Goal: Task Accomplishment & Management: Manage account settings

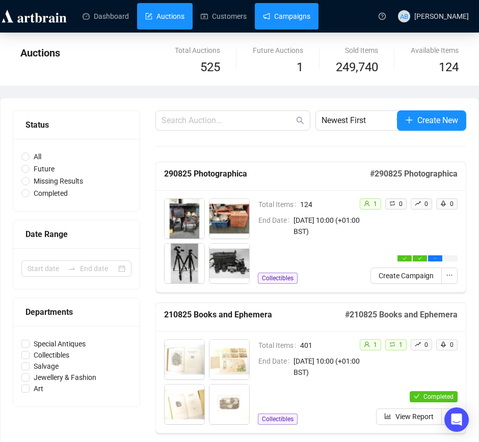
click at [274, 19] on link "Campaigns" at bounding box center [286, 16] width 47 height 26
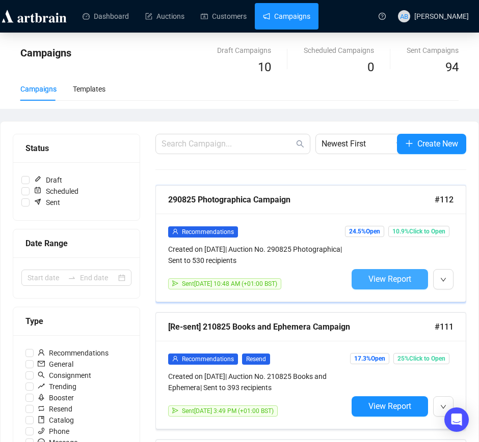
click at [393, 281] on span "View Report" at bounding box center [389, 279] width 43 height 10
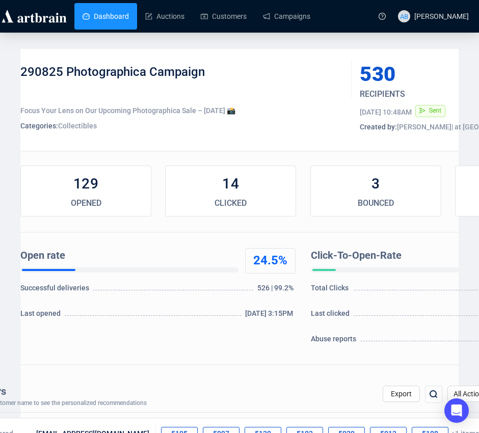
click at [101, 20] on link "Dashboard" at bounding box center [105, 16] width 46 height 26
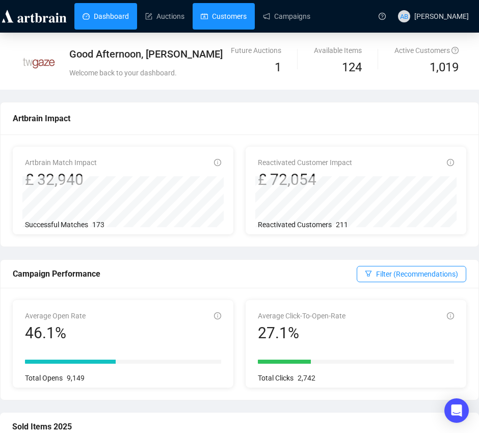
click at [240, 15] on link "Customers" at bounding box center [224, 16] width 46 height 26
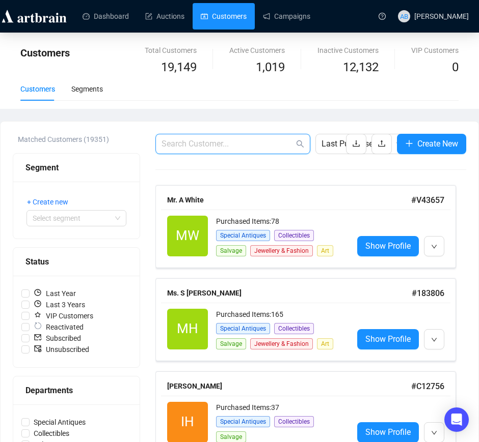
click at [224, 142] on input "text" at bounding box center [227, 144] width 132 height 12
paste input "[EMAIL_ADDRESS][DOMAIN_NAME]"
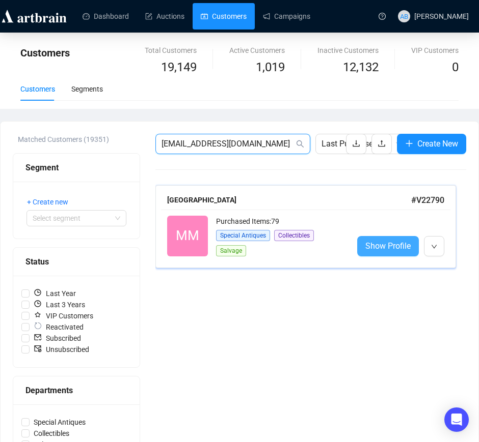
type input "[EMAIL_ADDRESS][DOMAIN_NAME]"
click at [394, 250] on span "Show Profile" at bounding box center [387, 246] width 45 height 13
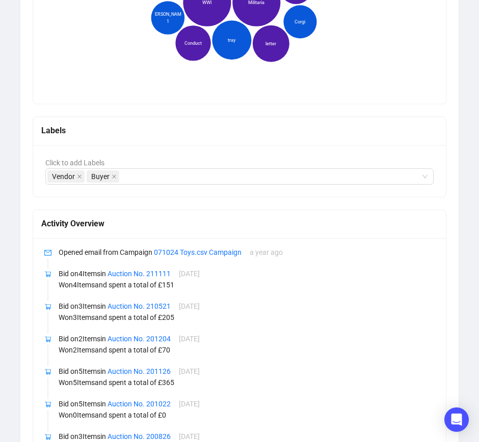
scroll to position [891, 0]
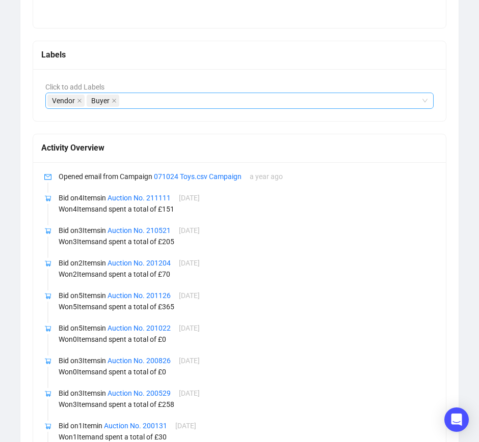
click at [128, 100] on div "Vendor Buyer" at bounding box center [233, 101] width 373 height 14
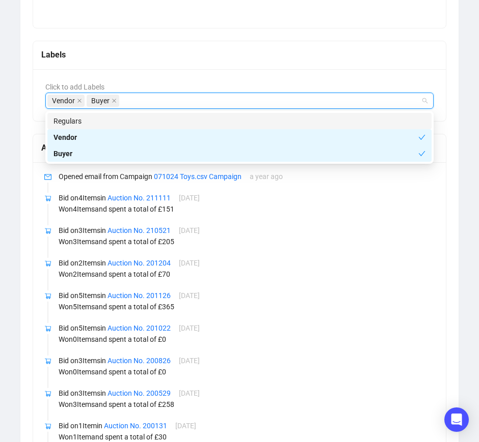
click at [157, 105] on div "Vendor Buyer" at bounding box center [233, 101] width 373 height 14
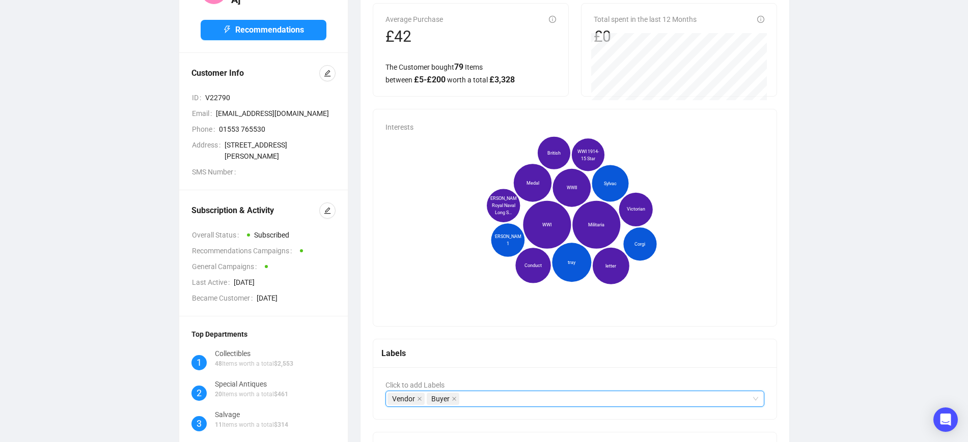
scroll to position [0, 0]
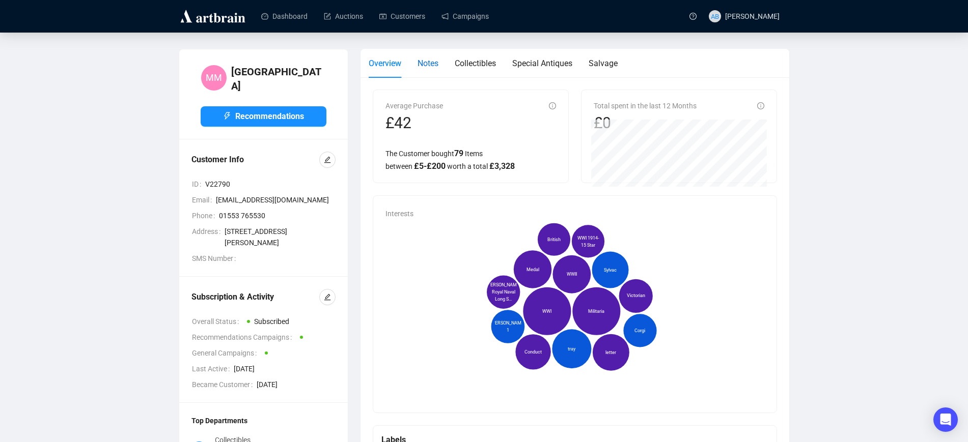
click at [430, 65] on span "Notes" at bounding box center [427, 64] width 21 height 10
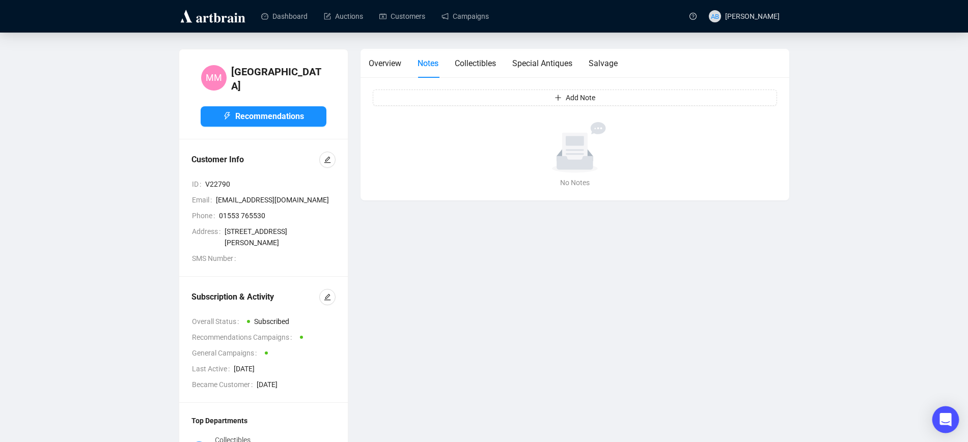
click at [488, 420] on div "Open Intercom Messenger" at bounding box center [945, 420] width 27 height 27
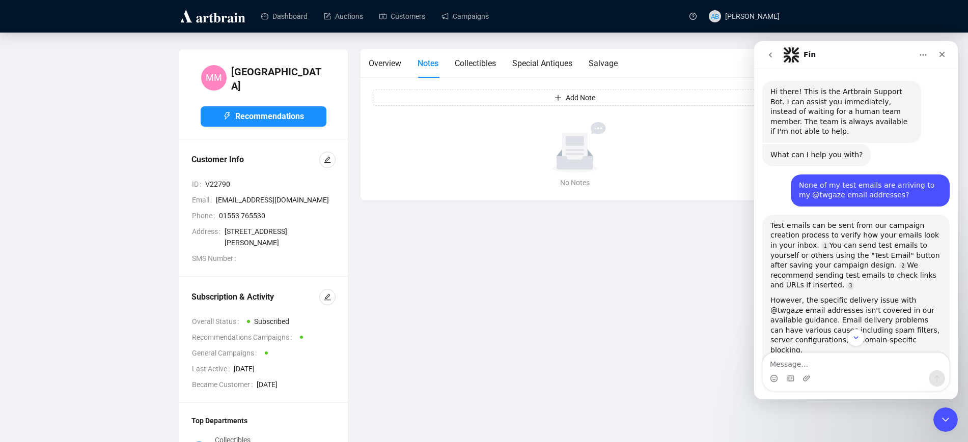
click at [488, 55] on img "Intercom messenger" at bounding box center [791, 55] width 16 height 16
click at [488, 55] on button "go back" at bounding box center [770, 54] width 19 height 19
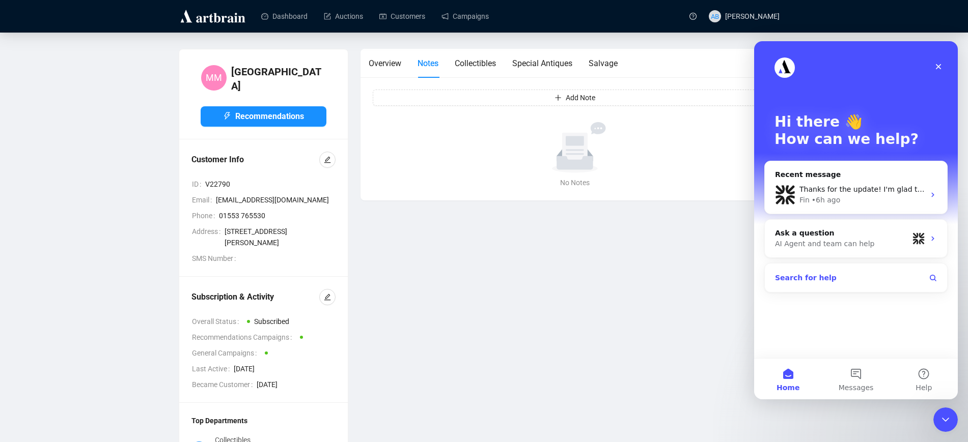
click at [488, 278] on button "Search for help" at bounding box center [856, 278] width 174 height 20
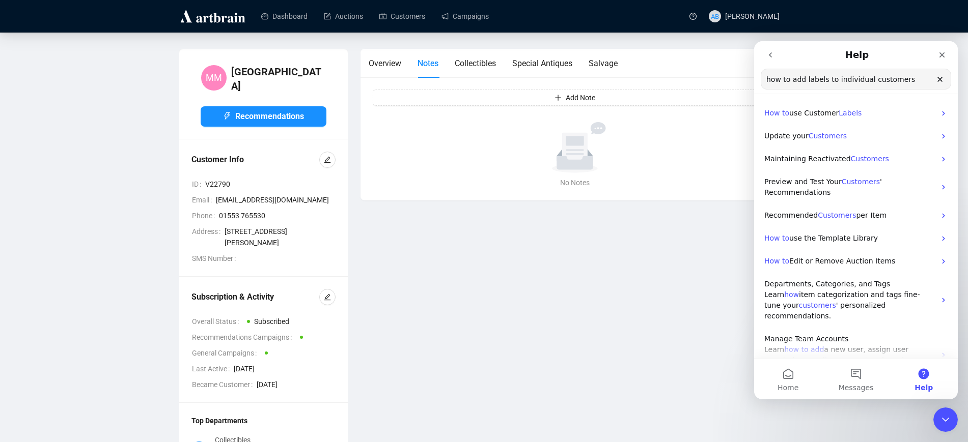
type input "how to add labels to individual customers"
click at [488, 118] on p "How to use Customer Labels" at bounding box center [849, 113] width 171 height 11
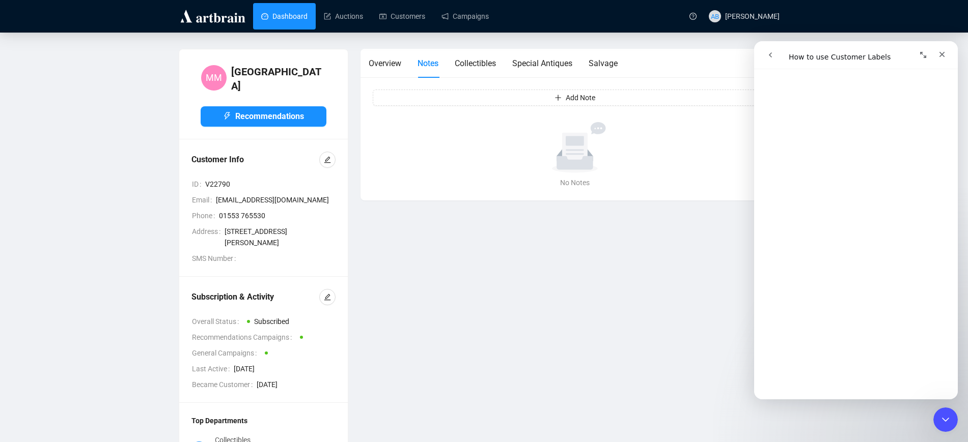
click at [291, 11] on link "Dashboard" at bounding box center [284, 16] width 46 height 26
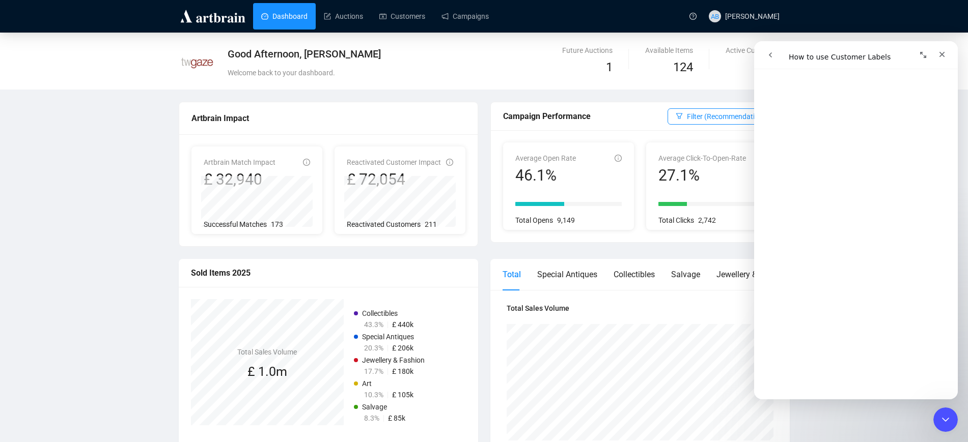
scroll to position [126, 0]
click at [488, 60] on span "Departments And Categories" at bounding box center [785, 60] width 91 height 11
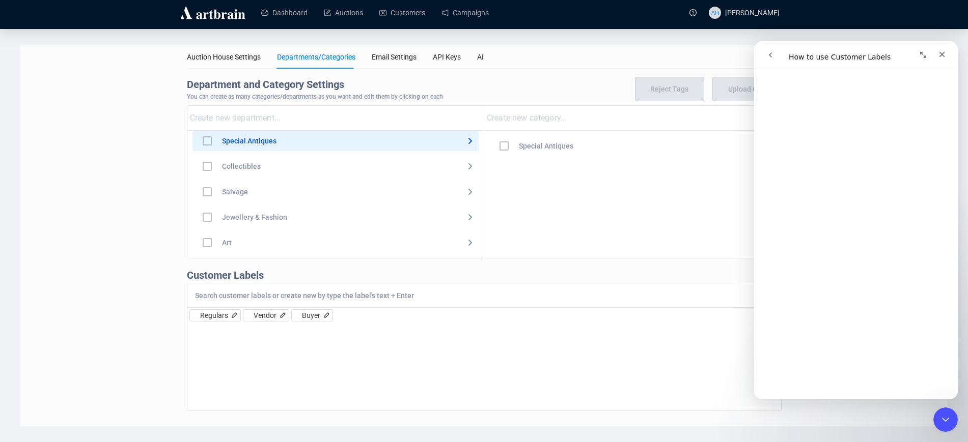
scroll to position [4, 0]
click at [127, 210] on div "Auction House Settings Departments/Categories Email Settings API Keys AI Depart…" at bounding box center [483, 235] width 927 height 381
click at [488, 345] on div "Regulars Vendor Buyer" at bounding box center [484, 347] width 595 height 128
click at [297, 297] on input at bounding box center [478, 295] width 567 height 9
type input "Militaria Vendors"
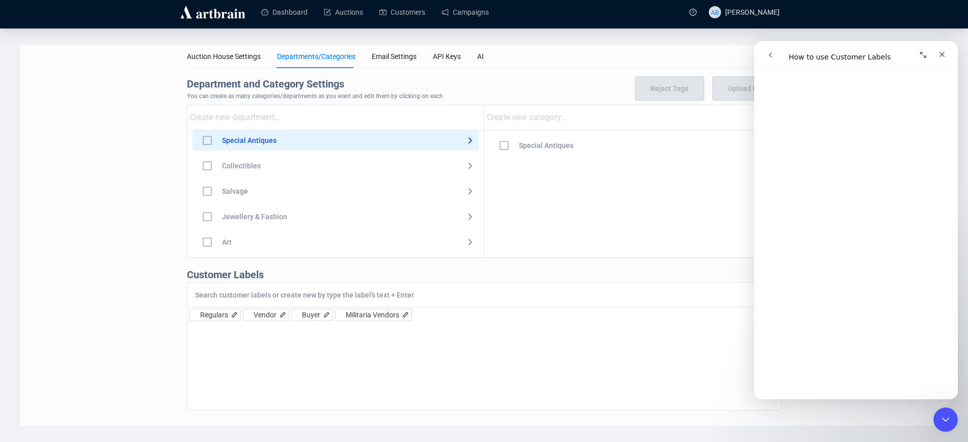
scroll to position [317, 0]
click at [391, 11] on link "Customers" at bounding box center [402, 12] width 46 height 26
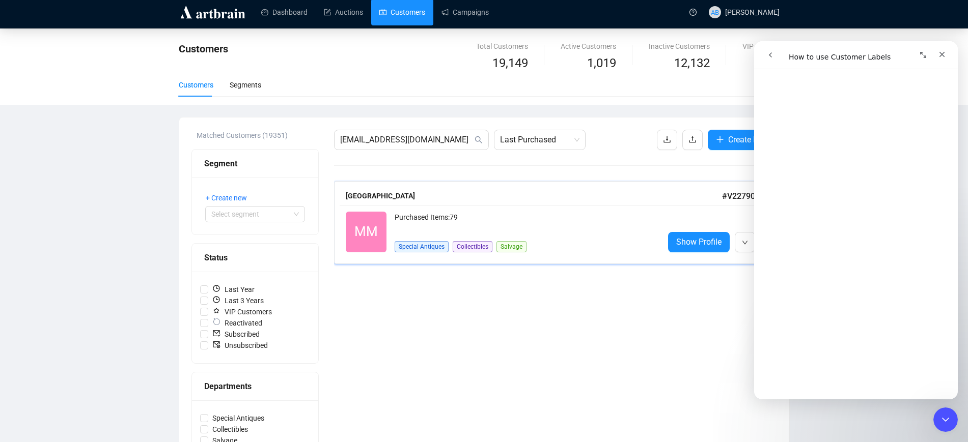
click at [488, 218] on div "Purchased Items: 79" at bounding box center [525, 222] width 261 height 20
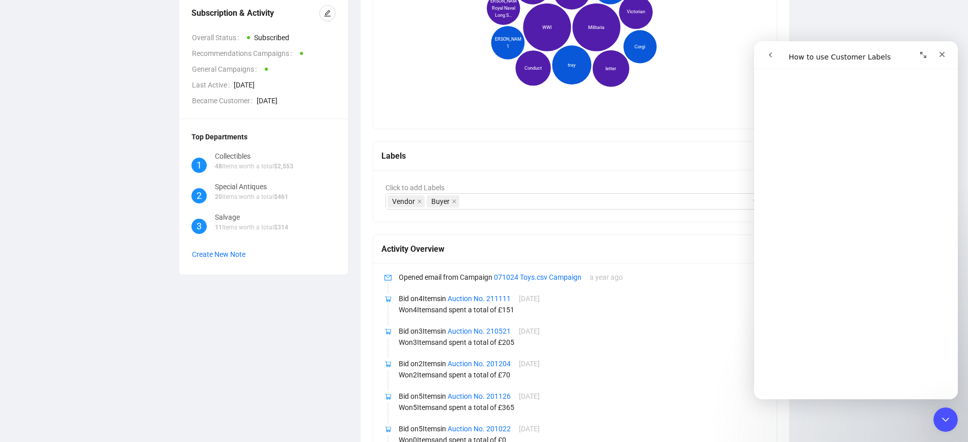
scroll to position [259, 0]
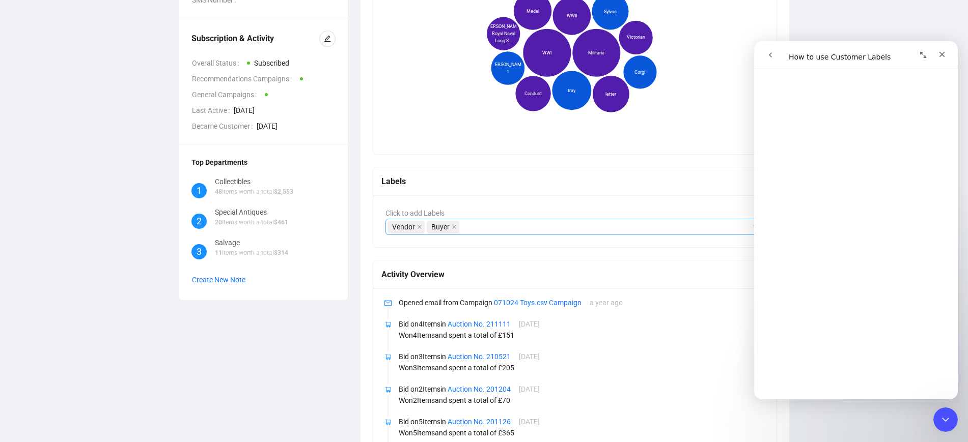
click at [488, 229] on div "Vendor Buyer" at bounding box center [569, 227] width 365 height 14
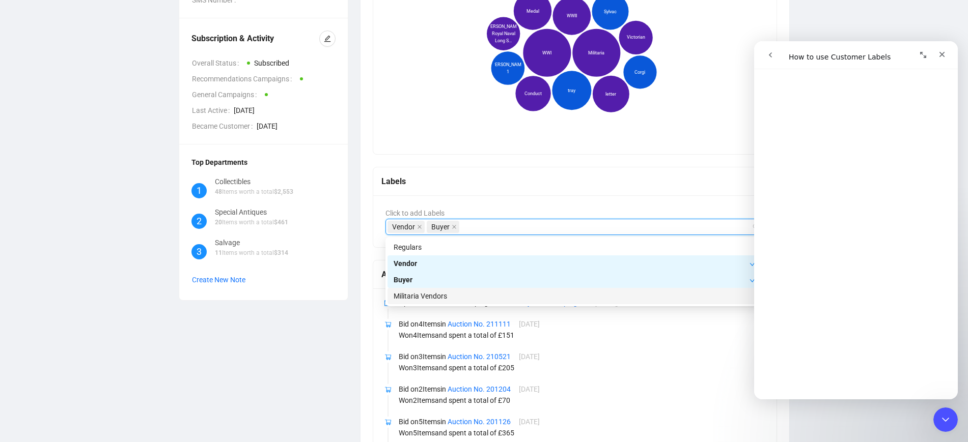
click at [414, 296] on div "Militaria Vendors" at bounding box center [575, 296] width 363 height 11
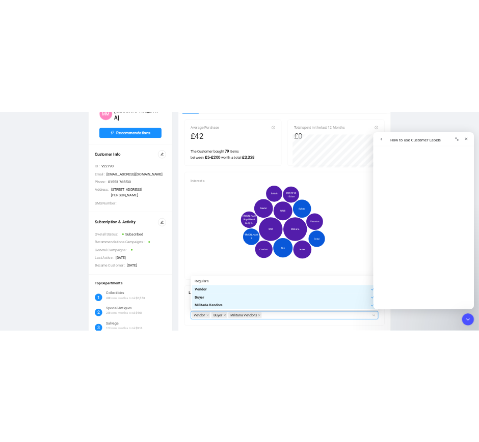
scroll to position [0, 0]
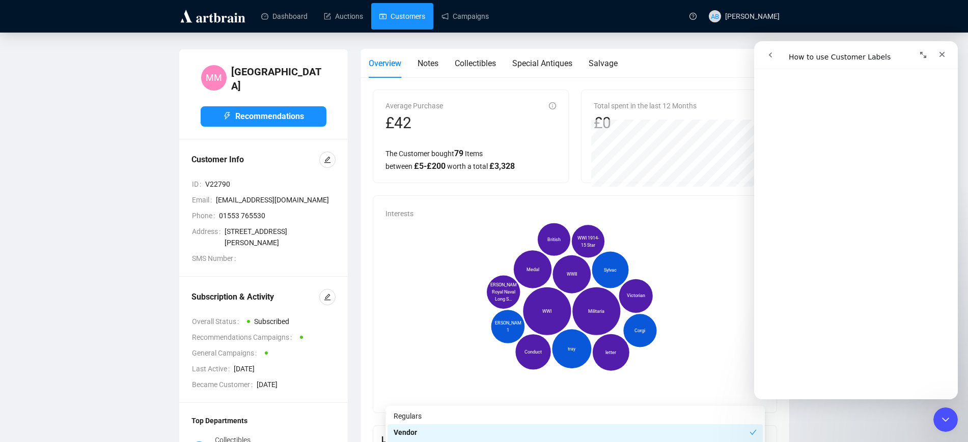
click at [420, 22] on link "Customers" at bounding box center [402, 16] width 46 height 26
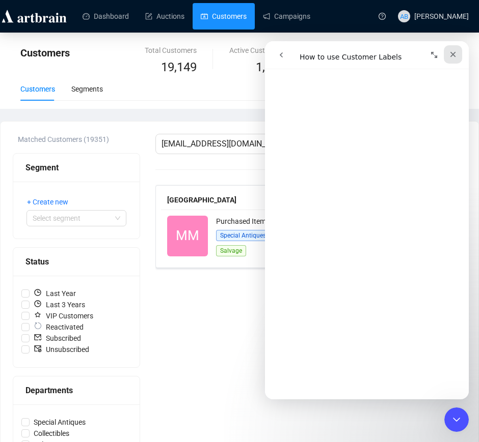
click at [454, 55] on icon "Close" at bounding box center [453, 55] width 6 height 6
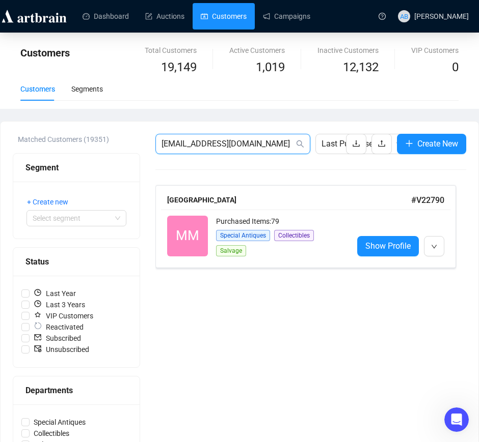
drag, startPoint x: 281, startPoint y: 144, endPoint x: 142, endPoint y: 138, distance: 139.6
click at [142, 138] on div "Matched Customers (19351) Segment + Create new Select segment Status Last Year …" at bounding box center [239, 365] width 453 height 463
paste input "[EMAIL_ADDRESS]"
type input "[EMAIL_ADDRESS][DOMAIN_NAME]"
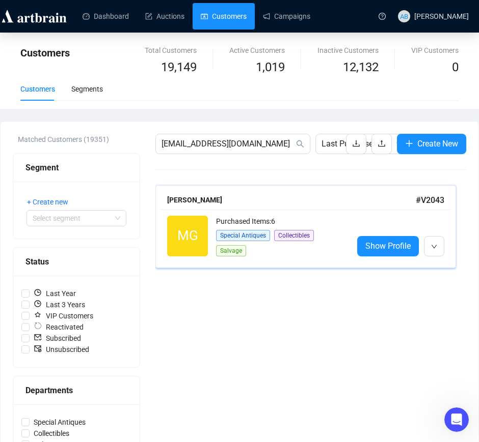
click at [249, 204] on div "[PERSON_NAME]" at bounding box center [291, 199] width 248 height 11
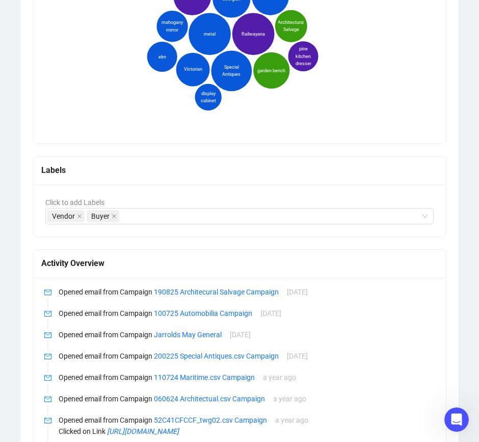
scroll to position [827, 0]
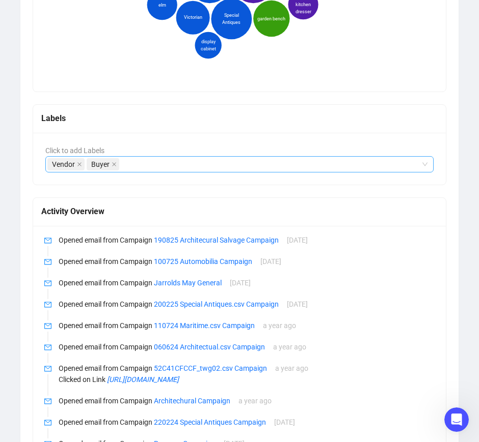
click at [136, 162] on div "Vendor Buyer" at bounding box center [233, 164] width 373 height 14
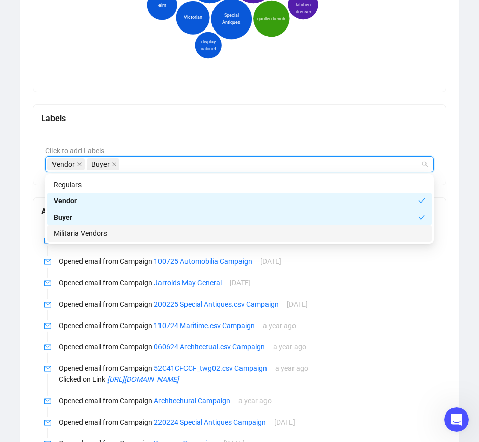
click at [115, 233] on div "Militaria Vendors" at bounding box center [239, 233] width 372 height 11
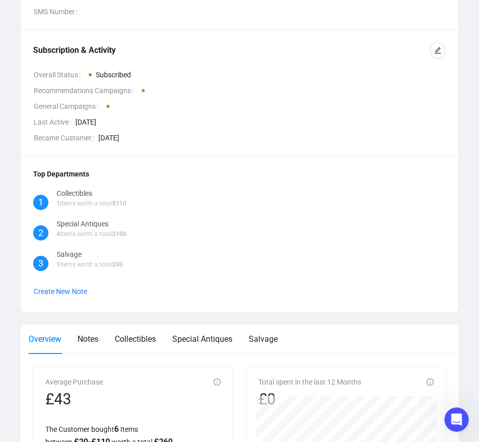
scroll to position [0, 0]
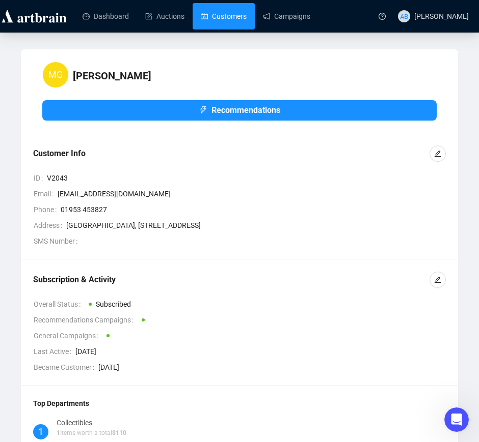
click at [209, 17] on link "Customers" at bounding box center [224, 16] width 46 height 26
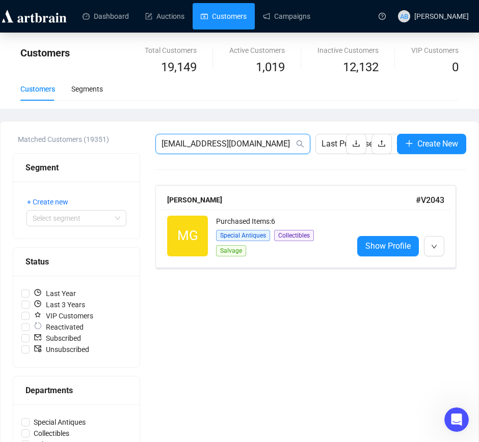
drag, startPoint x: 255, startPoint y: 144, endPoint x: 45, endPoint y: 139, distance: 209.8
click at [43, 142] on div "Matched Customers (19351) Segment + Create new Select segment Status Last Year …" at bounding box center [239, 365] width 453 height 463
paste input "[EMAIL_ADDRESS]"
type input "[PERSON_NAME][EMAIL_ADDRESS][DOMAIN_NAME]"
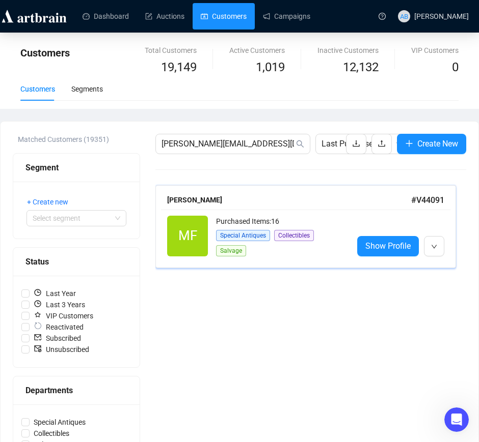
click at [278, 207] on div "[PERSON_NAME] # V44091" at bounding box center [305, 200] width 289 height 19
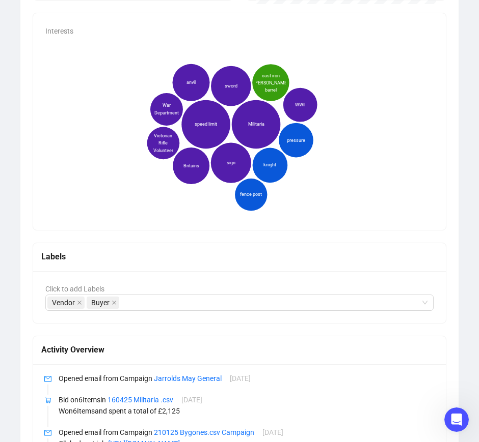
scroll to position [700, 0]
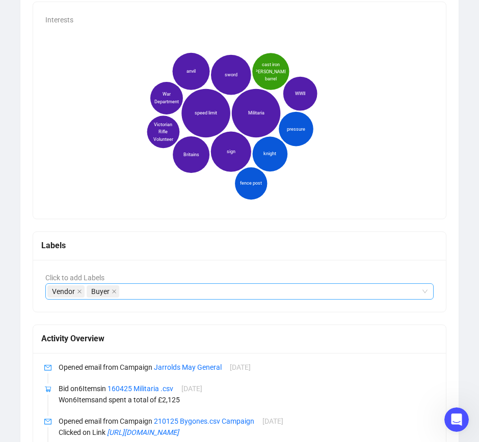
click at [420, 292] on div "Vendor Buyer" at bounding box center [233, 292] width 373 height 14
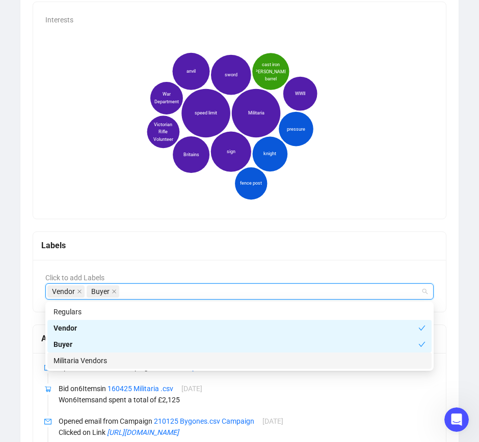
click at [103, 361] on div "Militaria Vendors" at bounding box center [239, 360] width 372 height 11
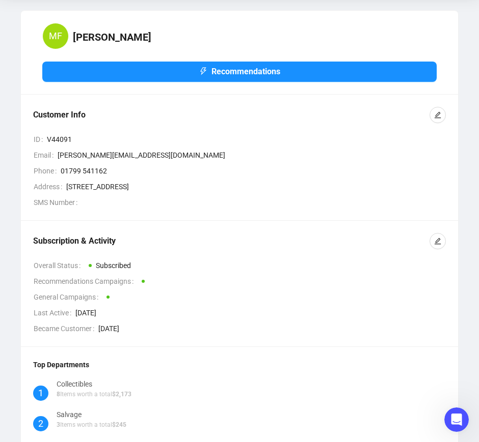
scroll to position [0, 0]
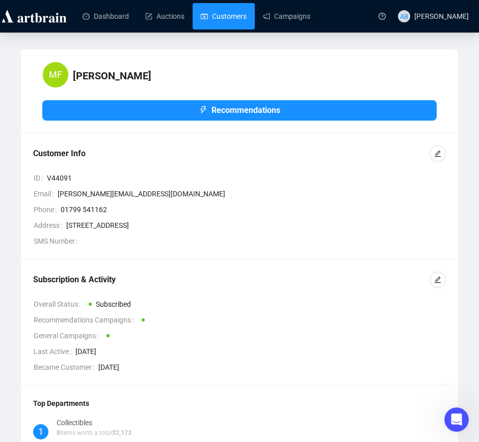
click at [205, 22] on link "Customers" at bounding box center [224, 16] width 46 height 26
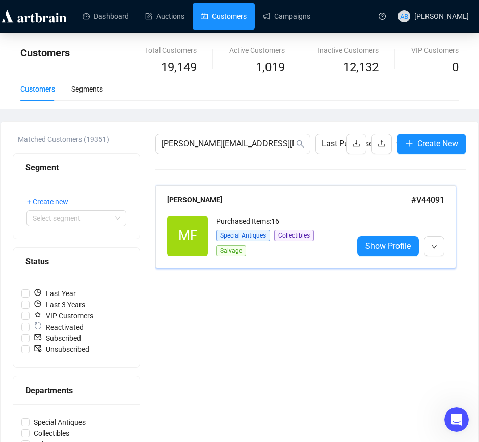
click at [261, 203] on div "[PERSON_NAME]" at bounding box center [289, 199] width 244 height 11
drag, startPoint x: 271, startPoint y: 143, endPoint x: 102, endPoint y: 133, distance: 169.3
click at [102, 134] on div "Matched Customers (19351) Segment + Create new Select segment Status Last Year …" at bounding box center [239, 365] width 453 height 463
paste input "[PERSON_NAME].[PERSON_NAME]@g"
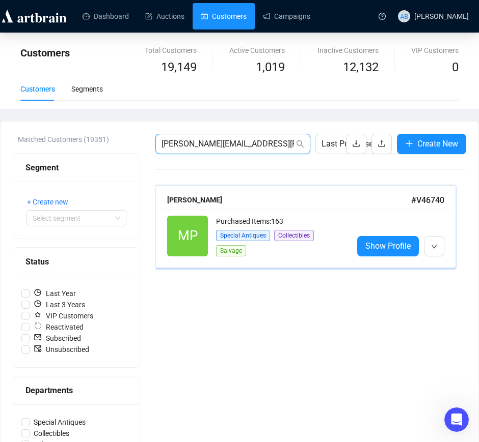
type input "[PERSON_NAME][EMAIL_ADDRESS][PERSON_NAME][DOMAIN_NAME]"
click at [257, 205] on div "[PERSON_NAME]" at bounding box center [289, 199] width 244 height 11
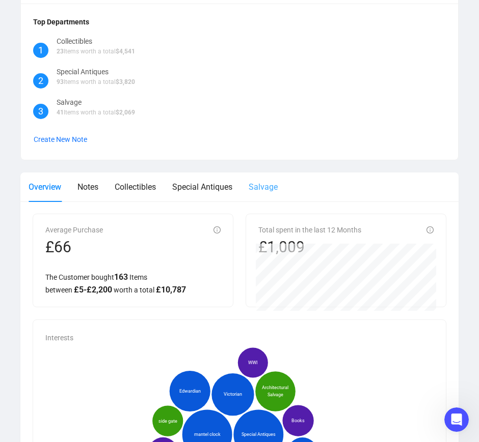
scroll to position [764, 0]
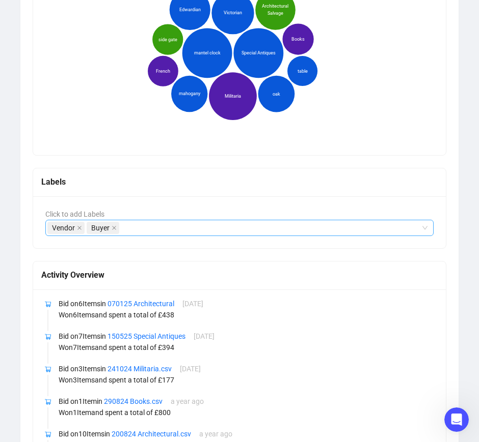
click at [152, 230] on div "Vendor Buyer" at bounding box center [233, 228] width 373 height 14
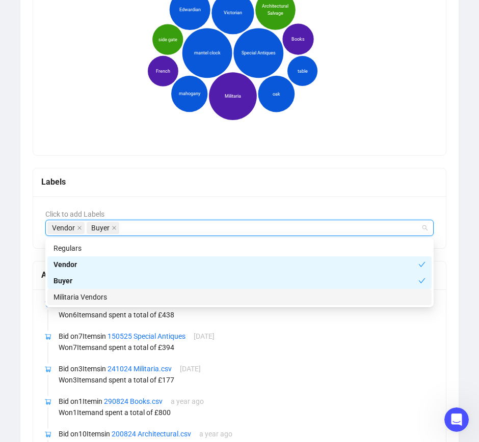
click at [115, 298] on div "Militaria Vendors" at bounding box center [239, 297] width 372 height 11
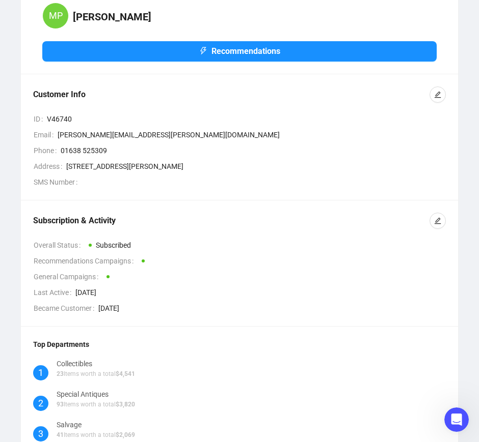
scroll to position [0, 0]
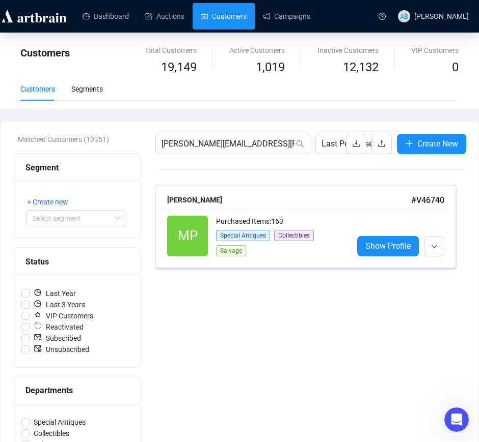
click at [308, 228] on div "Purchased Items: 163" at bounding box center [280, 222] width 129 height 13
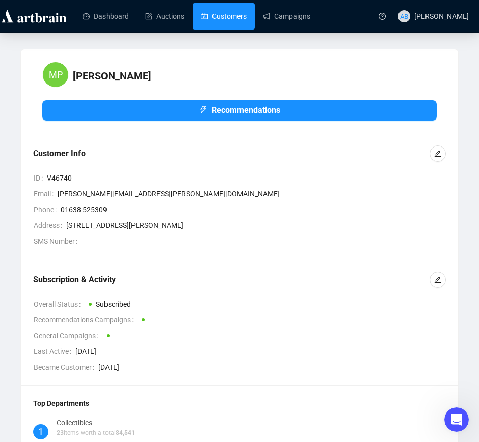
click at [227, 19] on link "Customers" at bounding box center [224, 16] width 46 height 26
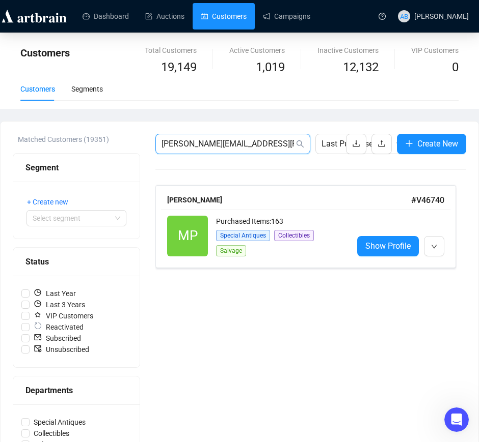
drag, startPoint x: 259, startPoint y: 144, endPoint x: 28, endPoint y: 152, distance: 231.3
click at [28, 152] on div "Matched Customers (19351) Segment + Create new Select segment Status Last Year …" at bounding box center [239, 365] width 453 height 463
paste input "[EMAIL_ADDRESS]"
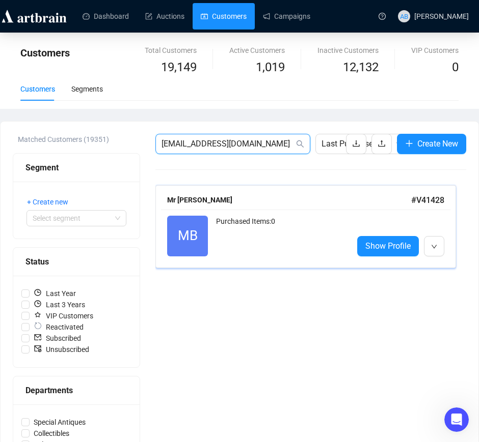
type input "[EMAIL_ADDRESS][DOMAIN_NAME]"
click at [313, 199] on div "Mr [PERSON_NAME]" at bounding box center [289, 199] width 244 height 11
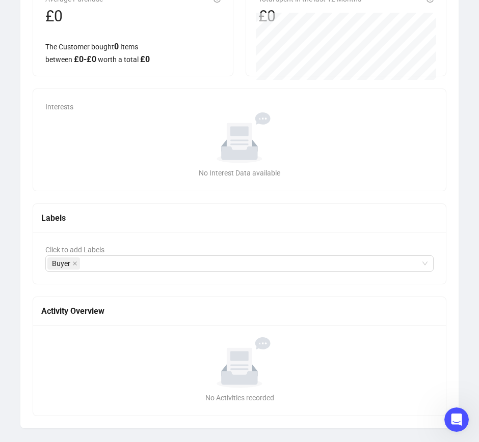
scroll to position [512, 0]
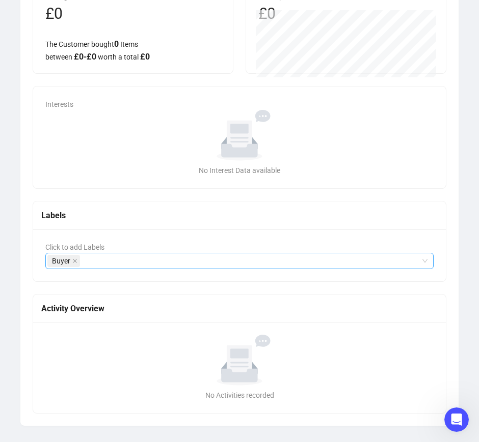
click at [139, 261] on div "Buyer" at bounding box center [233, 261] width 373 height 14
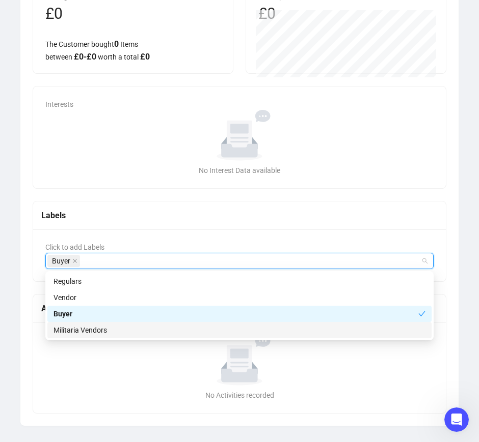
click at [108, 334] on div "Militaria Vendors" at bounding box center [239, 330] width 372 height 11
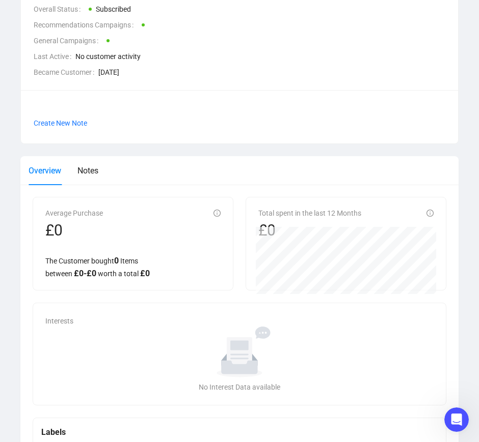
scroll to position [0, 0]
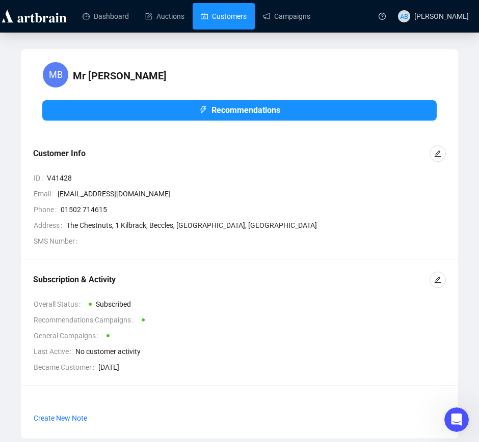
click at [228, 12] on link "Customers" at bounding box center [224, 16] width 46 height 26
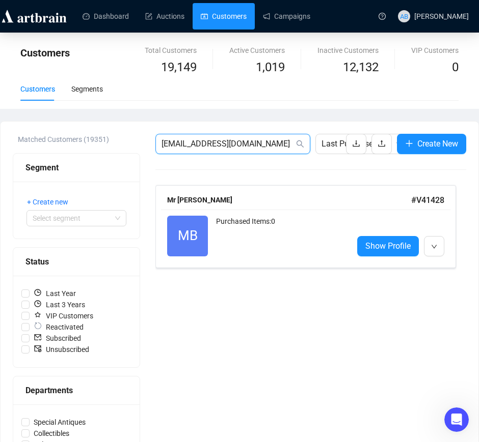
drag, startPoint x: 267, startPoint y: 147, endPoint x: -1, endPoint y: 124, distance: 268.3
click at [0, 124] on html "Dashboard Auctions Customers Campaigns AB [PERSON_NAME] Customers Total Custome…" at bounding box center [239, 221] width 479 height 442
paste input "[EMAIL_ADDRESS]"
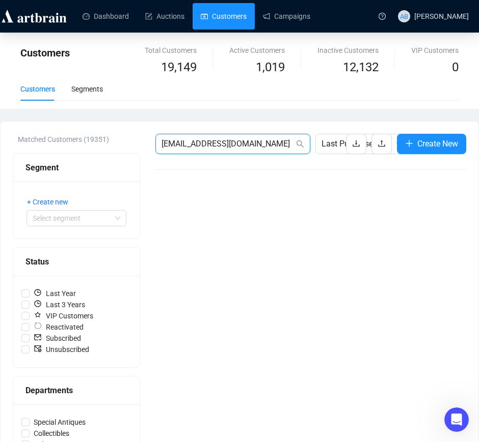
drag, startPoint x: 268, startPoint y: 143, endPoint x: 58, endPoint y: 131, distance: 211.1
click at [58, 131] on div "Matched Customers (19351) Segment + Create new Select segment Status Last Year …" at bounding box center [240, 366] width 478 height 488
paste input "[EMAIL_ADDRESS][DOMAIN_NAME]"
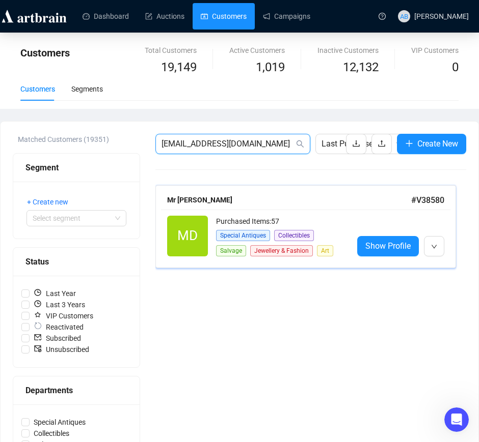
type input "[EMAIL_ADDRESS][DOMAIN_NAME]"
click at [256, 196] on div "Mr [PERSON_NAME]" at bounding box center [289, 199] width 244 height 11
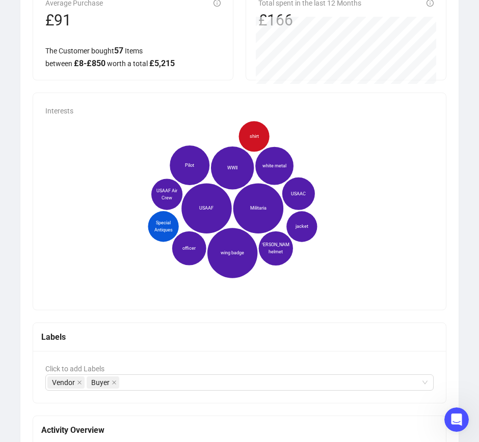
scroll to position [764, 0]
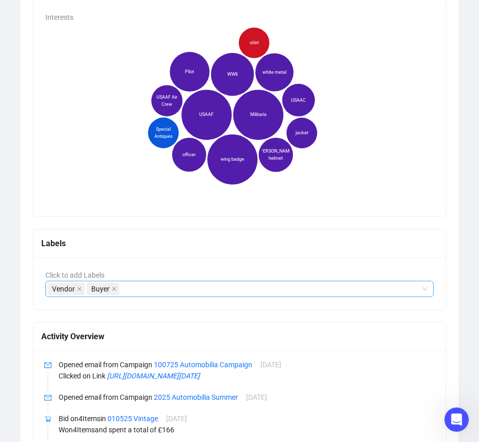
click at [129, 292] on div "Vendor Buyer" at bounding box center [233, 289] width 373 height 14
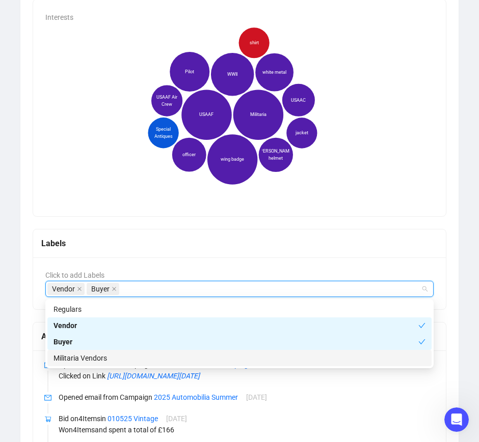
click at [97, 357] on div "Militaria Vendors" at bounding box center [239, 358] width 372 height 11
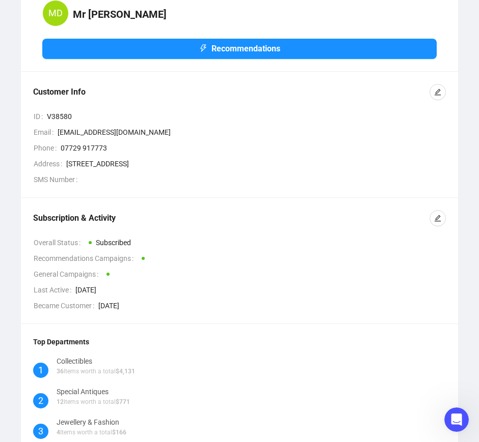
scroll to position [0, 0]
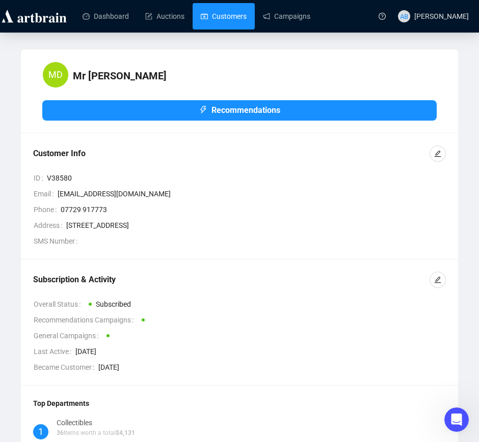
click at [224, 20] on link "Customers" at bounding box center [224, 16] width 46 height 26
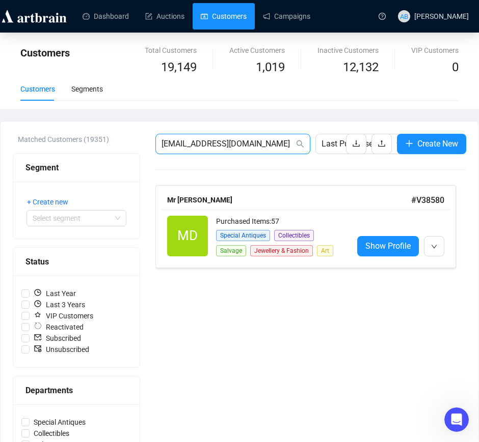
drag, startPoint x: 278, startPoint y: 148, endPoint x: 122, endPoint y: 137, distance: 156.6
click at [122, 137] on div "Matched Customers (19351) Segment + Create new Select segment Status Last Year …" at bounding box center [239, 365] width 453 height 463
paste input "[EMAIL_ADDRESS][DOMAIN_NAME]"
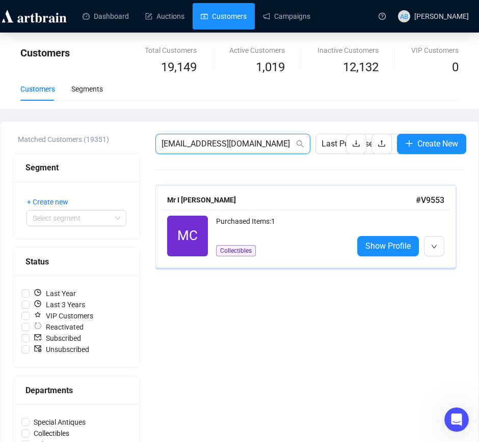
type input "[EMAIL_ADDRESS][DOMAIN_NAME]"
click at [288, 199] on div "Mr I [PERSON_NAME]" at bounding box center [291, 199] width 248 height 11
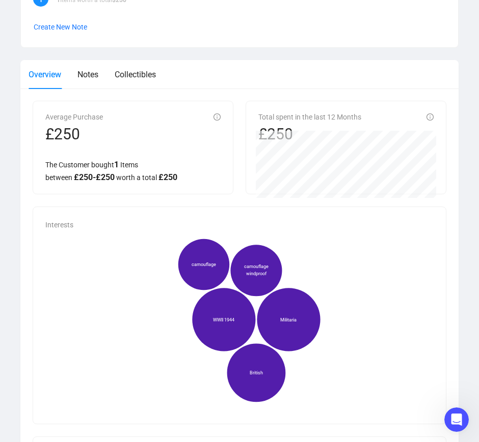
scroll to position [636, 0]
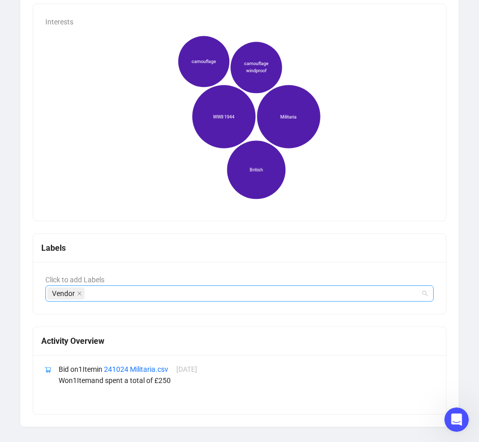
click at [96, 292] on div "Vendor" at bounding box center [233, 294] width 373 height 14
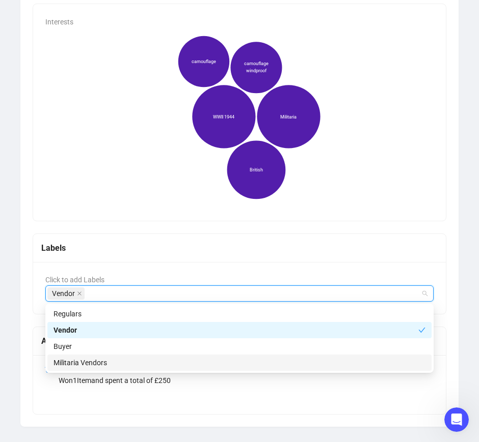
click at [83, 361] on div "Militaria Vendors" at bounding box center [239, 362] width 372 height 11
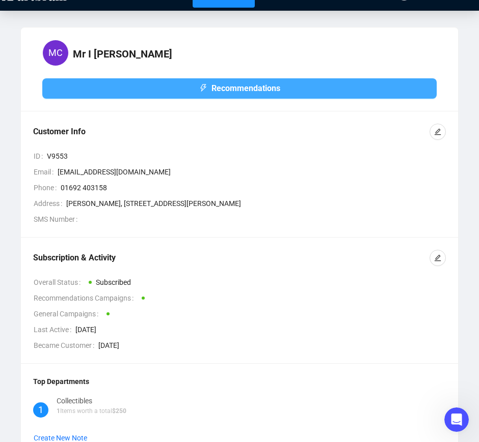
scroll to position [0, 0]
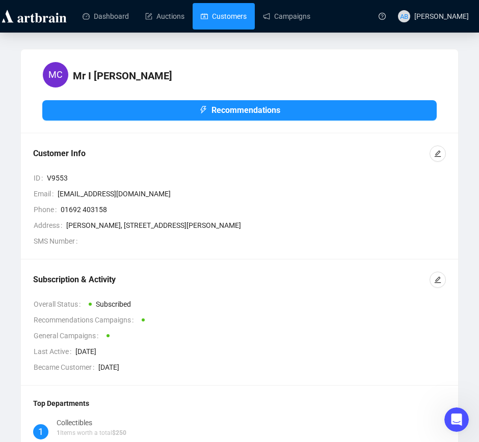
click at [217, 13] on link "Customers" at bounding box center [224, 16] width 46 height 26
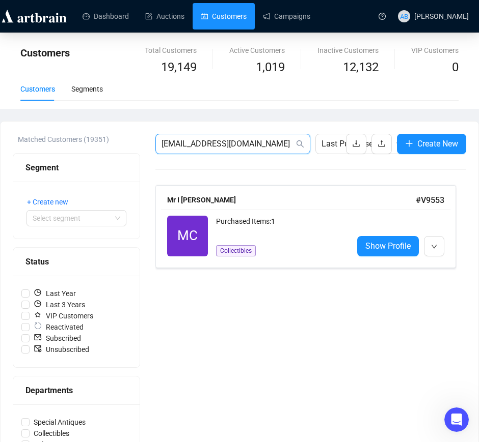
drag, startPoint x: 248, startPoint y: 146, endPoint x: 138, endPoint y: 145, distance: 109.5
click at [138, 145] on div "Matched Customers (19351) Segment + Create new Select segment Status Last Year …" at bounding box center [239, 365] width 453 height 463
paste input "morped@virginmedia"
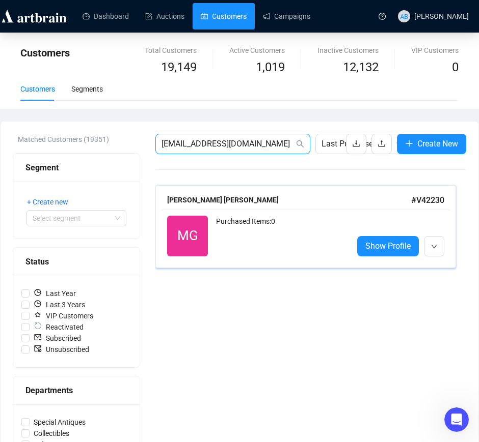
type input "[EMAIL_ADDRESS][DOMAIN_NAME]"
click at [292, 213] on div "MG Reactivated Purchased Items: 0 Show Profile" at bounding box center [305, 236] width 289 height 53
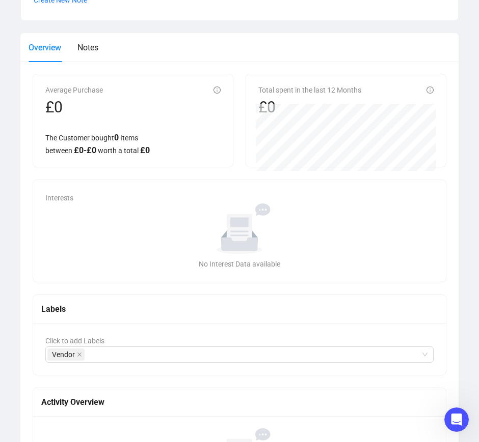
scroll to position [512, 0]
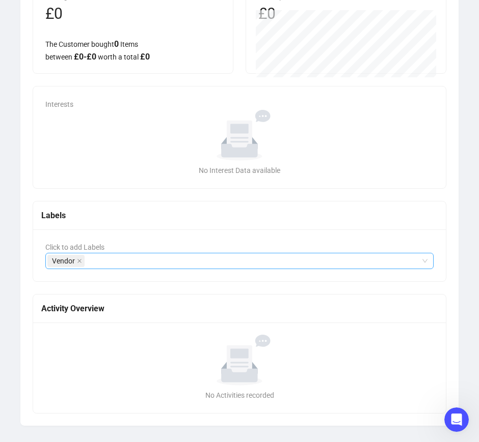
click at [144, 257] on div "Vendor" at bounding box center [233, 261] width 373 height 14
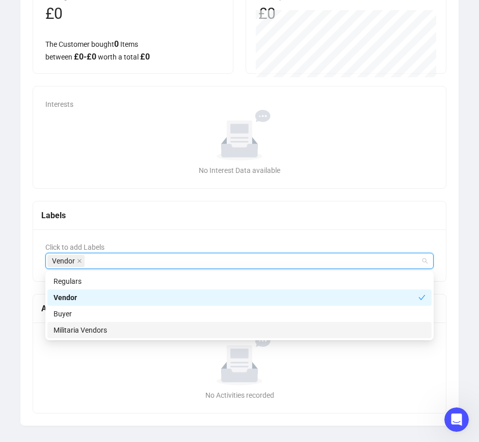
click at [121, 325] on div "Militaria Vendors" at bounding box center [239, 330] width 372 height 11
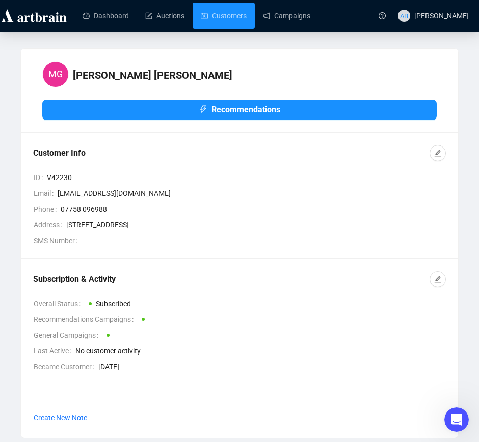
scroll to position [0, 0]
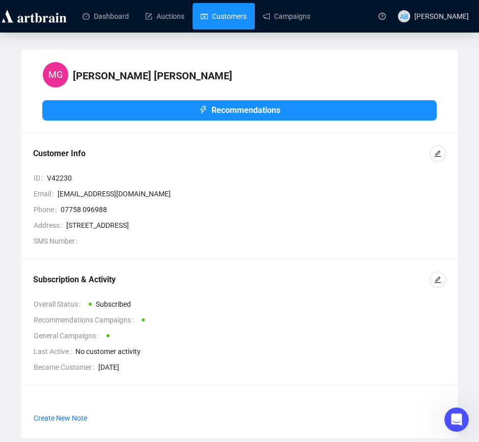
drag, startPoint x: 229, startPoint y: 16, endPoint x: 234, endPoint y: 23, distance: 9.2
click at [229, 16] on link "Customers" at bounding box center [224, 16] width 46 height 26
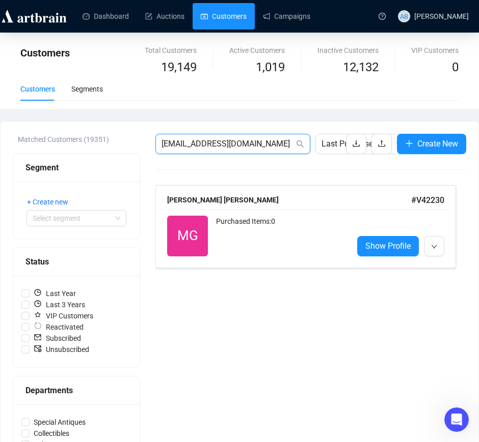
drag, startPoint x: 274, startPoint y: 146, endPoint x: 94, endPoint y: 138, distance: 180.4
click at [94, 138] on div "Matched Customers (19351) Segment + Create new Select segment Status Last Year …" at bounding box center [239, 365] width 453 height 463
paste input "[EMAIL_ADDRESS]"
type input "[EMAIL_ADDRESS][DOMAIN_NAME]"
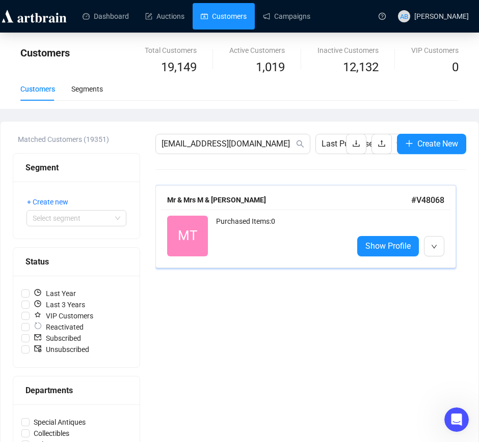
click at [289, 208] on div "Mr & Mrs M & [PERSON_NAME] # V48068" at bounding box center [305, 200] width 289 height 19
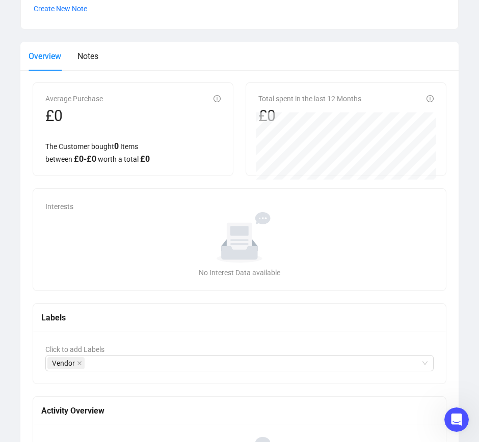
scroll to position [512, 0]
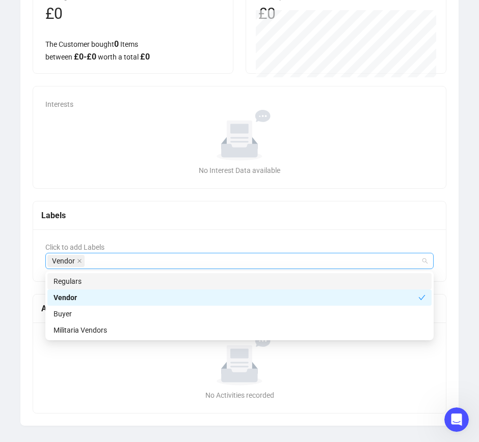
click at [183, 260] on div "Vendor" at bounding box center [233, 261] width 373 height 14
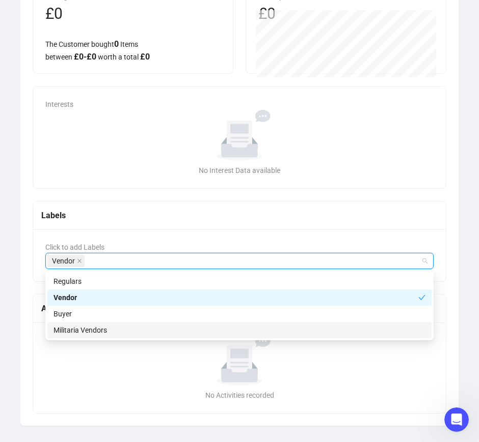
click at [189, 338] on div "Militaria Vendors" at bounding box center [239, 330] width 384 height 16
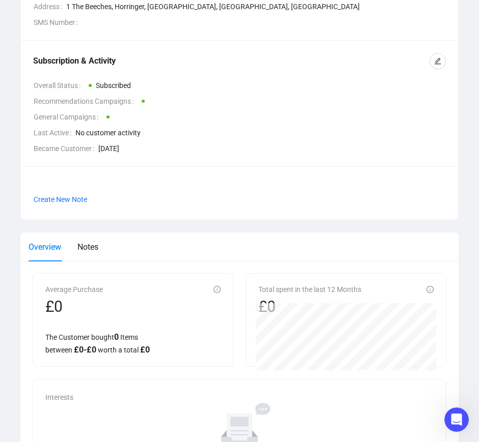
scroll to position [0, 0]
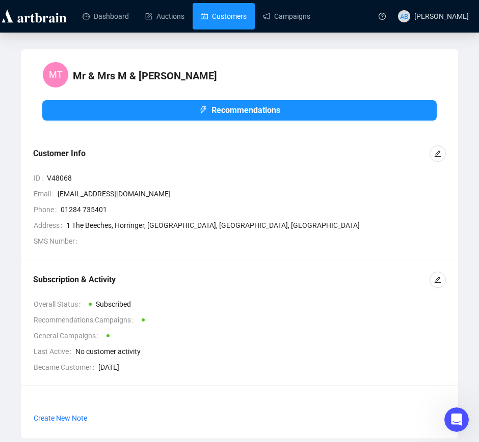
click at [240, 19] on link "Customers" at bounding box center [224, 16] width 46 height 26
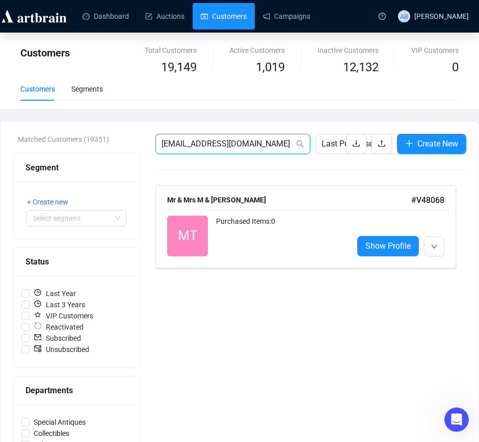
drag, startPoint x: 262, startPoint y: 137, endPoint x: 92, endPoint y: 124, distance: 170.6
click at [92, 124] on div "Matched Customers (19351) Segment + Create new Select segment Status Last Year …" at bounding box center [240, 366] width 478 height 488
paste input "bittern111"
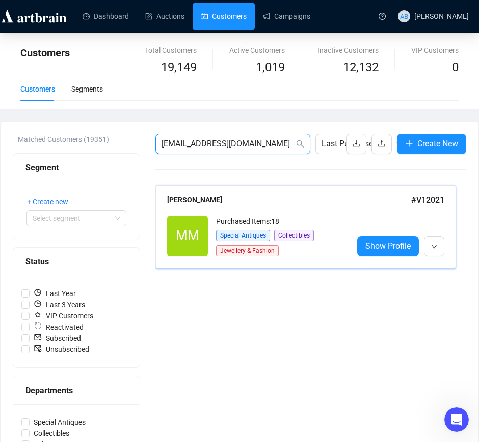
type input "[EMAIL_ADDRESS][DOMAIN_NAME]"
click at [262, 205] on div "[PERSON_NAME]" at bounding box center [289, 199] width 244 height 11
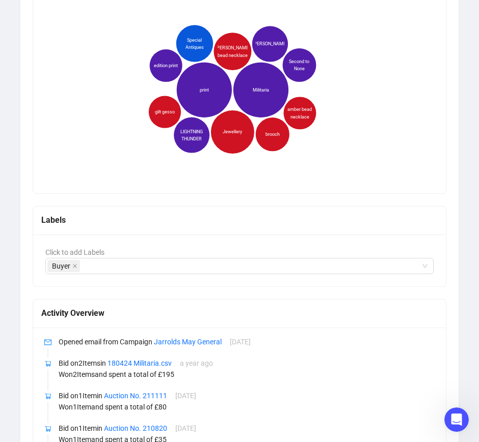
scroll to position [764, 0]
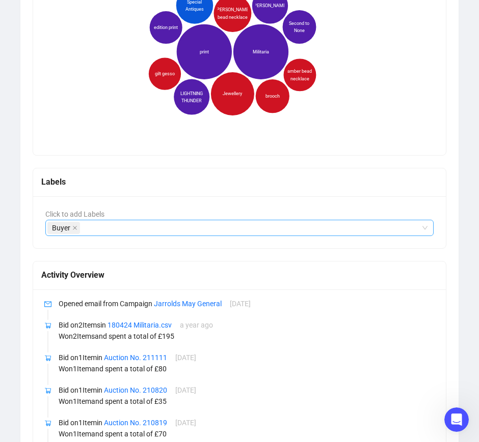
click at [107, 220] on div "Buyer" at bounding box center [239, 228] width 388 height 16
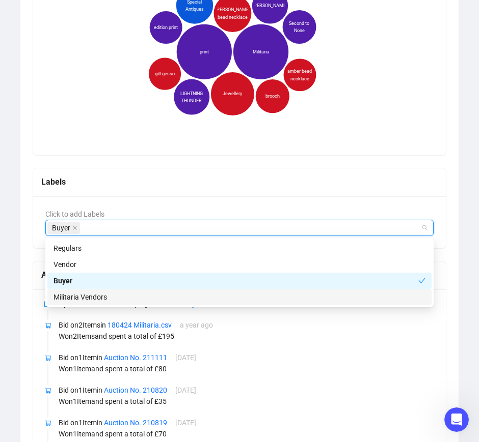
click at [110, 293] on div "Militaria Vendors" at bounding box center [239, 297] width 372 height 11
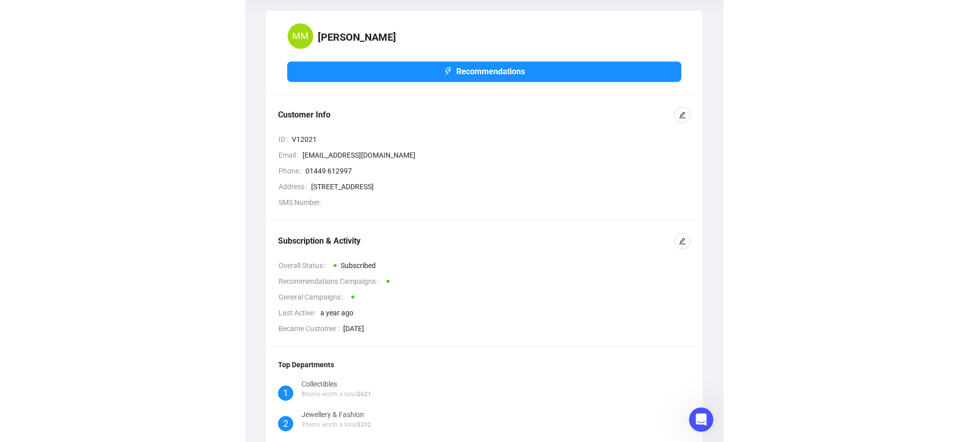
scroll to position [0, 0]
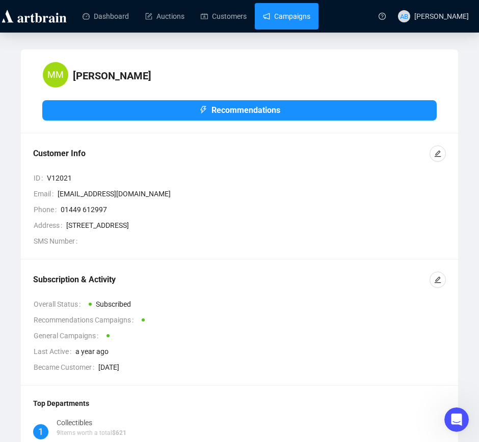
click at [275, 10] on link "Campaigns" at bounding box center [286, 16] width 47 height 26
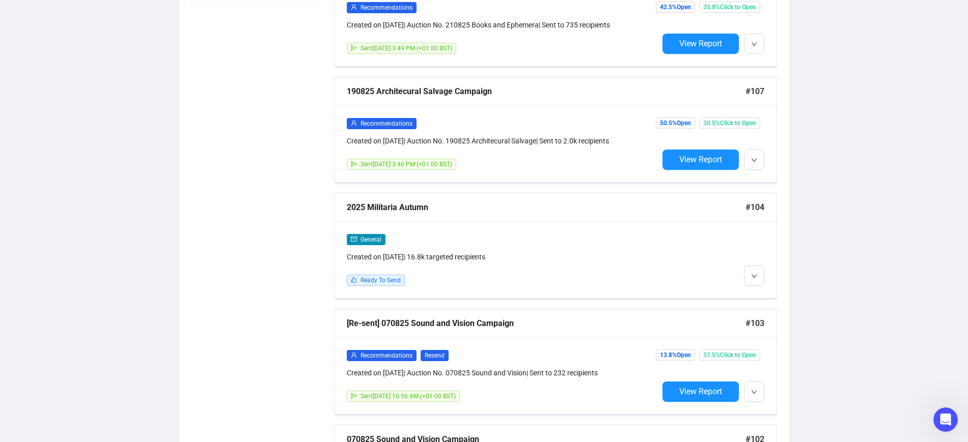
scroll to position [636, 0]
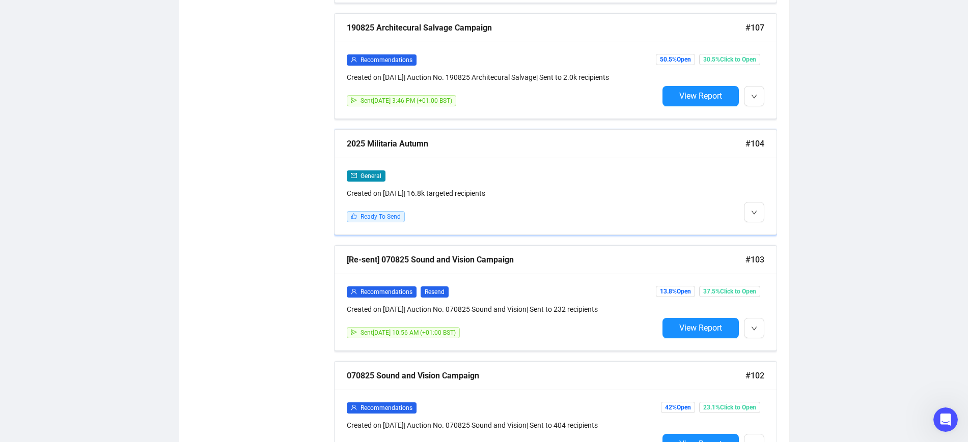
click at [434, 144] on div "2025 Militaria Autumn" at bounding box center [546, 143] width 399 height 13
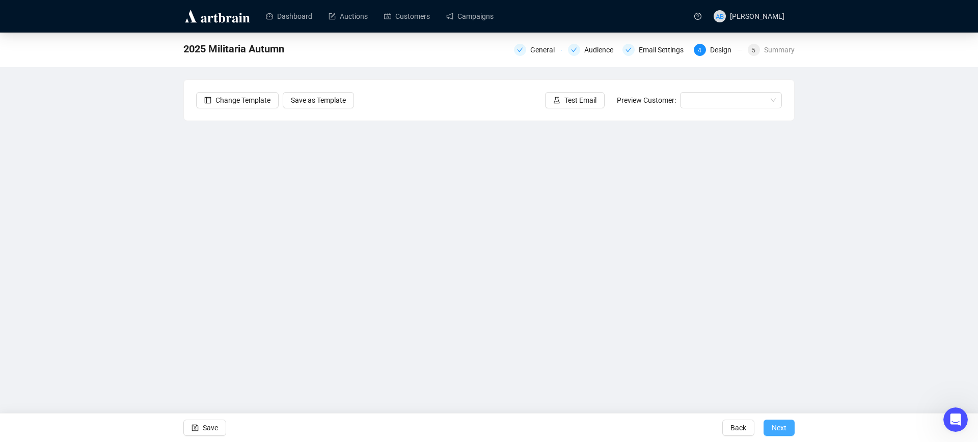
click at [488, 427] on button "Next" at bounding box center [778, 428] width 31 height 16
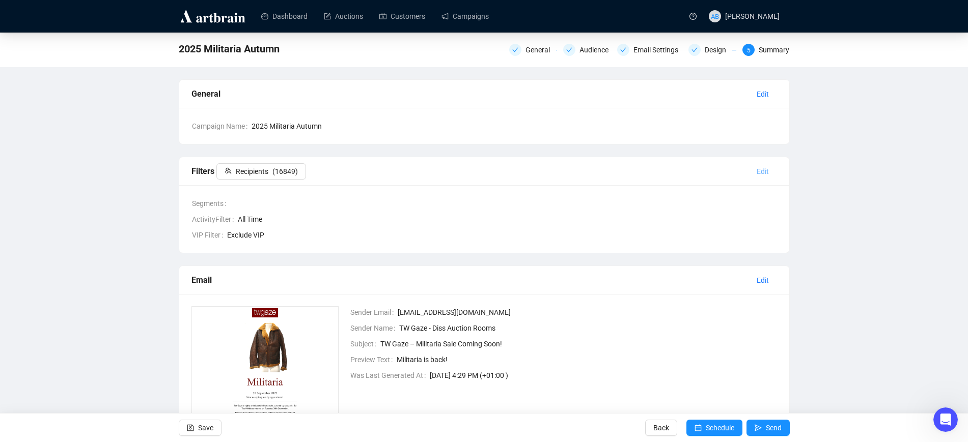
click at [488, 173] on span "Edit" at bounding box center [763, 171] width 12 height 11
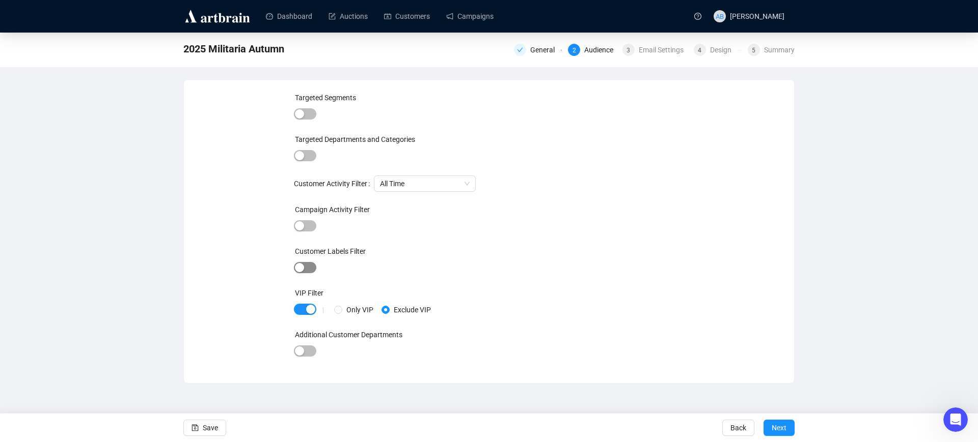
click at [306, 264] on span "button" at bounding box center [305, 267] width 22 height 11
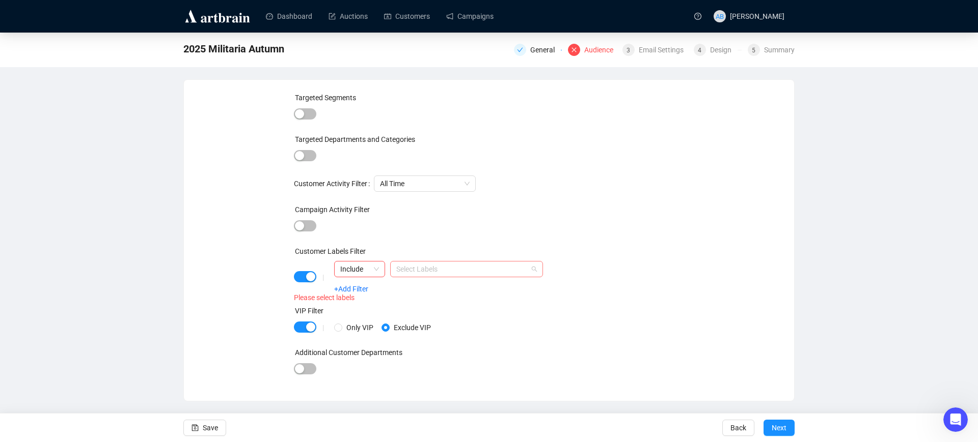
click at [421, 265] on div at bounding box center [461, 269] width 138 height 14
click at [422, 341] on div "Militaria Vendors" at bounding box center [466, 338] width 136 height 11
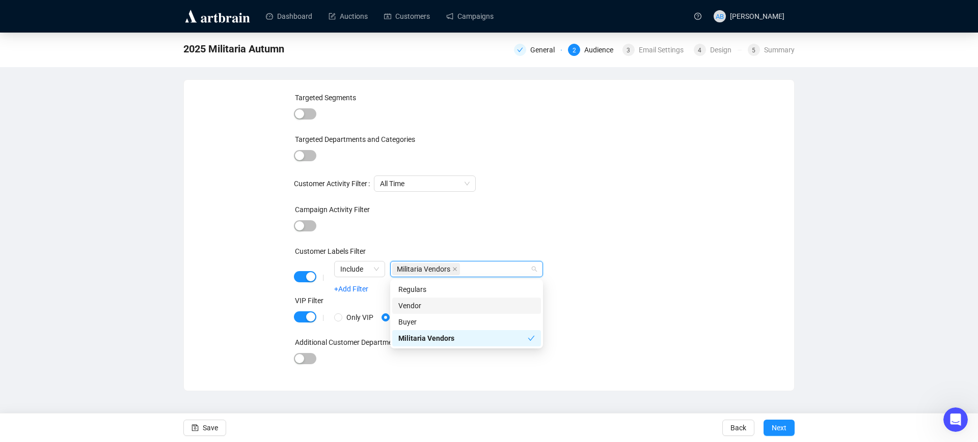
click at [488, 331] on div "Targeted Segments Targeted Departments and Categories Customer Activity Filter …" at bounding box center [489, 235] width 390 height 287
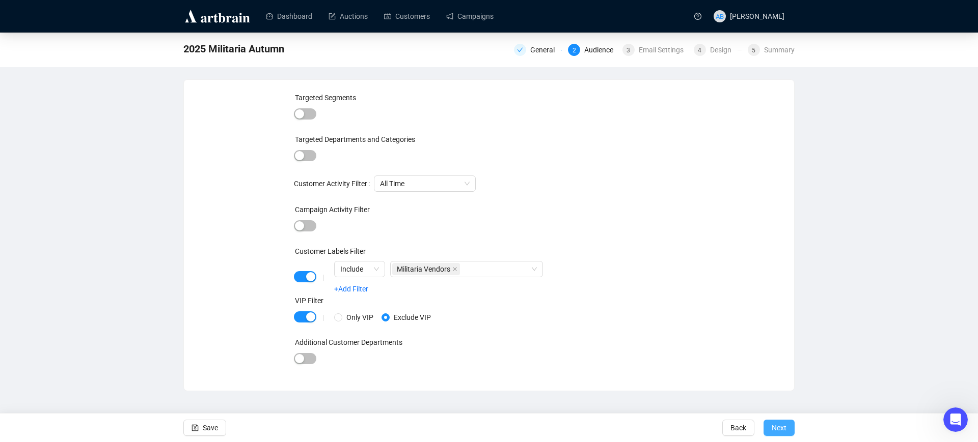
click at [488, 422] on span "Next" at bounding box center [778, 428] width 15 height 29
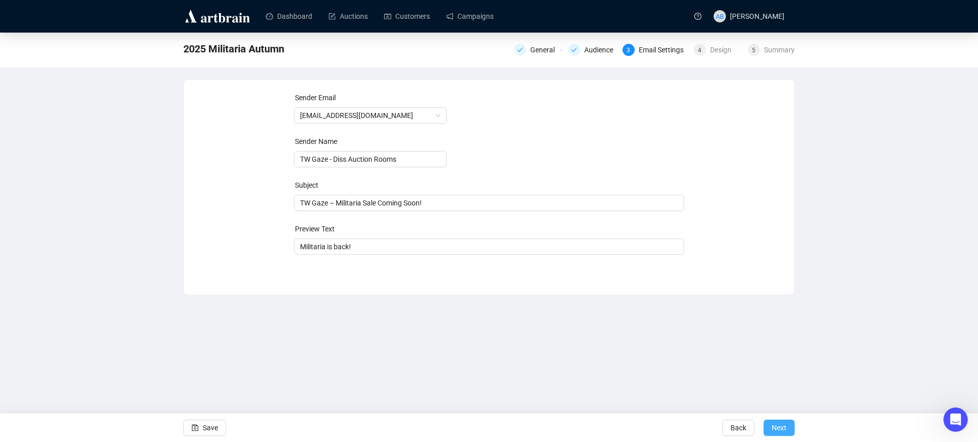
click at [488, 422] on button "Next" at bounding box center [778, 428] width 31 height 16
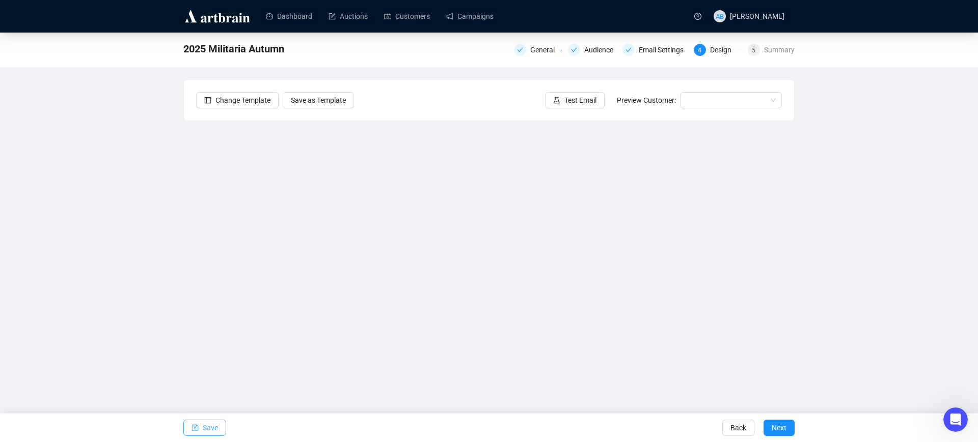
click at [204, 426] on span "Save" at bounding box center [210, 428] width 15 height 29
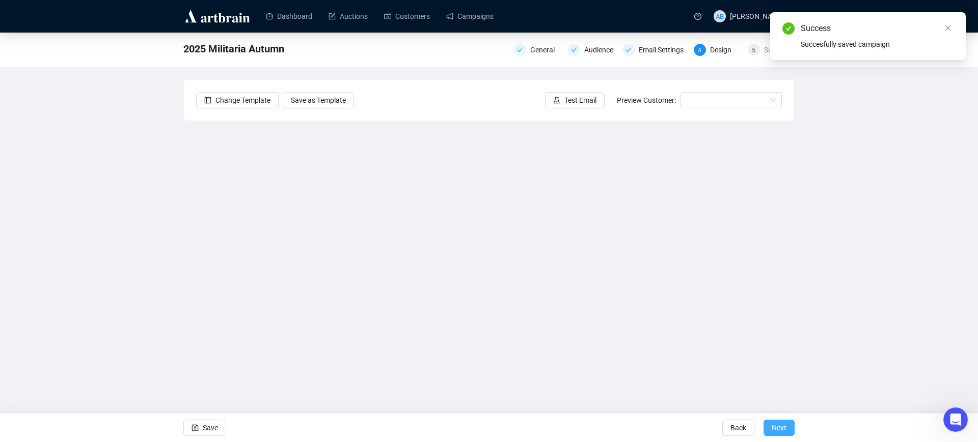
click at [488, 426] on span "Next" at bounding box center [778, 428] width 15 height 29
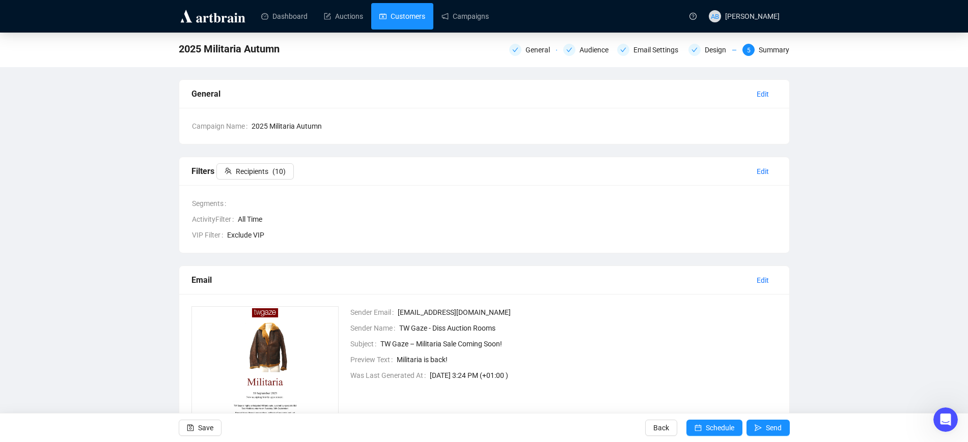
drag, startPoint x: 389, startPoint y: 14, endPoint x: 402, endPoint y: 25, distance: 16.6
click at [390, 14] on link "Customers" at bounding box center [402, 16] width 46 height 26
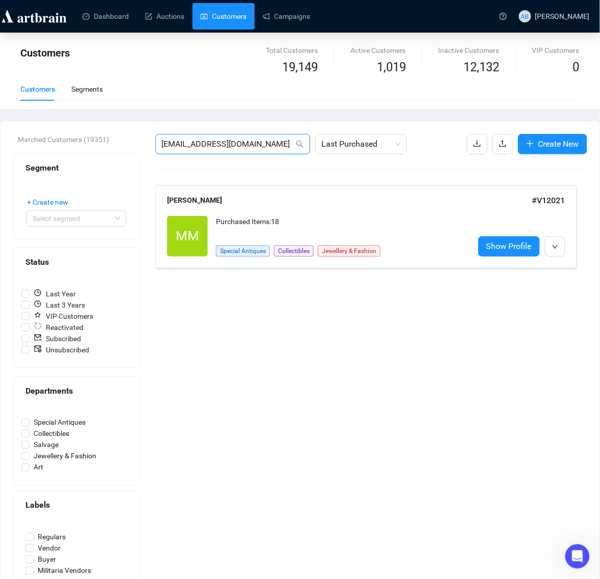
drag, startPoint x: 246, startPoint y: 135, endPoint x: 197, endPoint y: 137, distance: 48.9
click at [197, 137] on span "[EMAIL_ADDRESS][DOMAIN_NAME]" at bounding box center [232, 144] width 155 height 20
drag, startPoint x: 256, startPoint y: 144, endPoint x: 61, endPoint y: 138, distance: 194.6
click at [60, 136] on div "Matched Customers (19351) Segment + Create new Select segment Status Last Year …" at bounding box center [300, 365] width 574 height 463
paste input "colin@eastsidepilot"
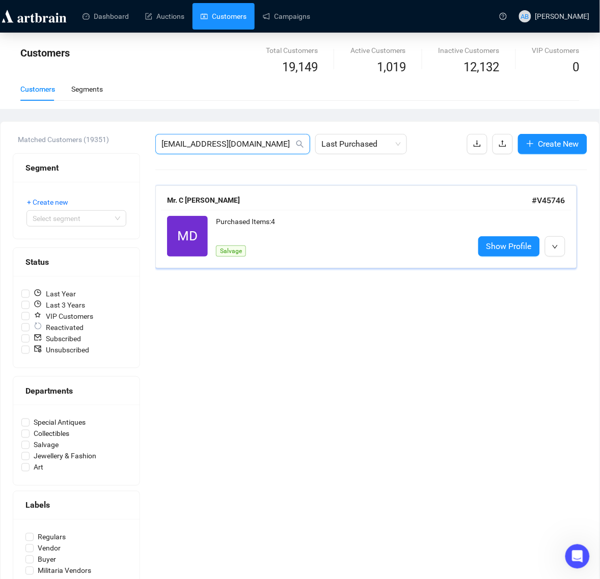
type input "[EMAIL_ADDRESS][DOMAIN_NAME]"
click at [346, 218] on div "Purchased Items: 4" at bounding box center [341, 226] width 250 height 20
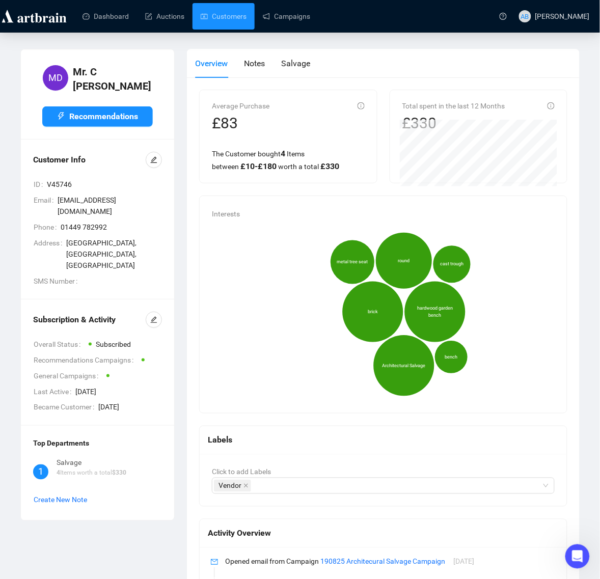
scroll to position [133, 0]
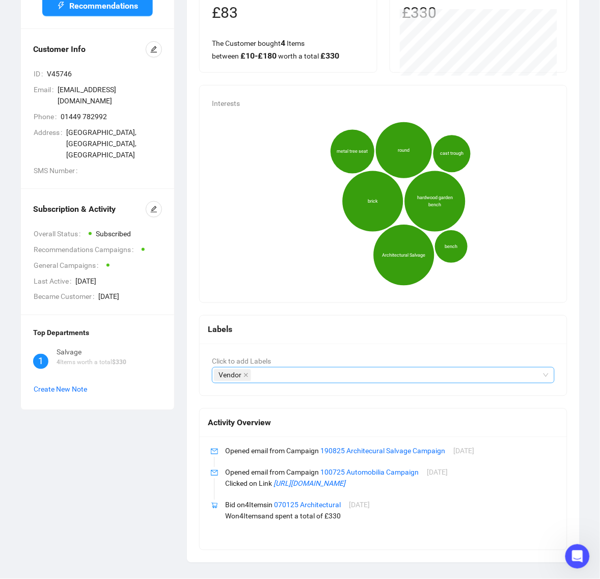
click at [281, 368] on div "Vendor" at bounding box center [378, 375] width 328 height 14
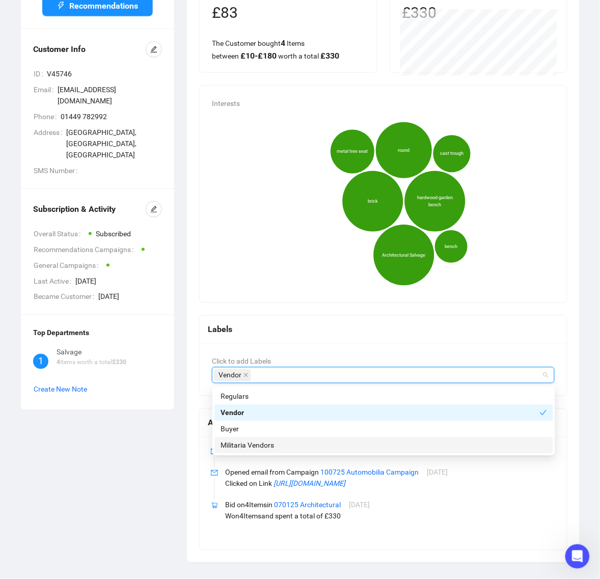
click at [279, 440] on div "Militaria Vendors" at bounding box center [383, 445] width 326 height 11
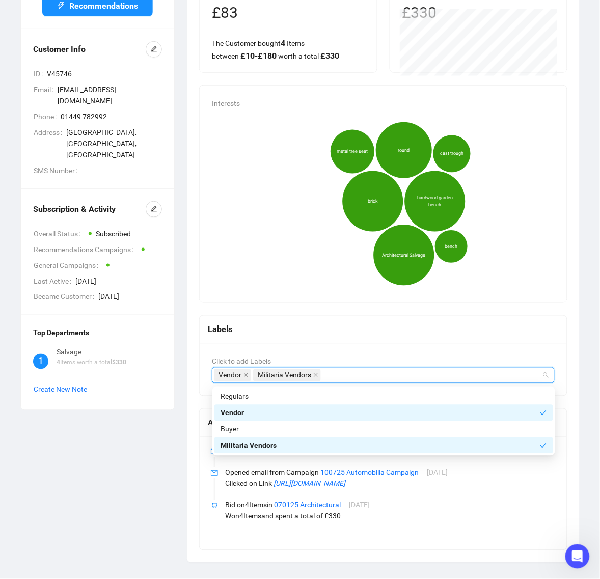
scroll to position [0, 0]
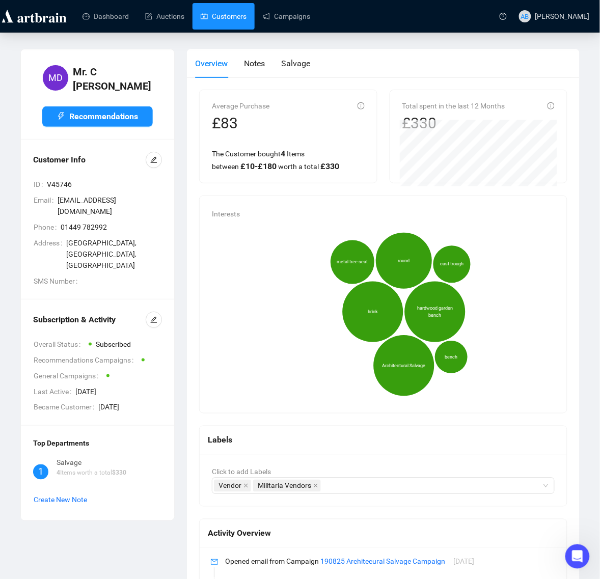
click at [216, 21] on link "Customers" at bounding box center [224, 16] width 46 height 26
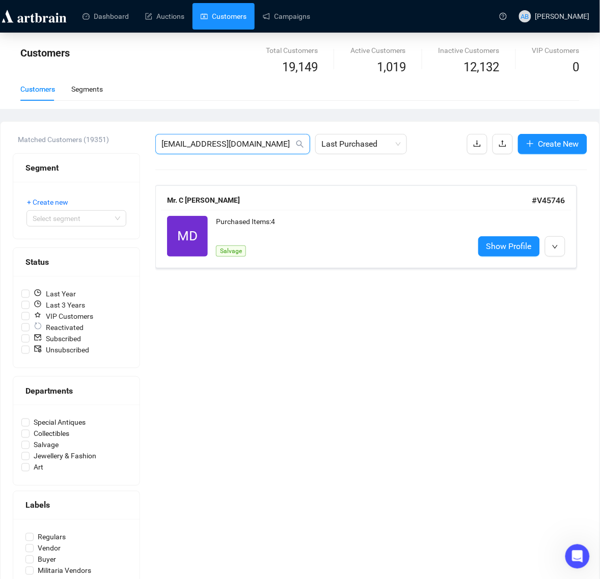
drag, startPoint x: 199, startPoint y: 141, endPoint x: 44, endPoint y: 141, distance: 155.3
click at [44, 141] on div "Matched Customers (19351) Segment + Create new Select segment Status Last Year …" at bounding box center [300, 365] width 574 height 463
paste input "[PERSON_NAME]@sky"
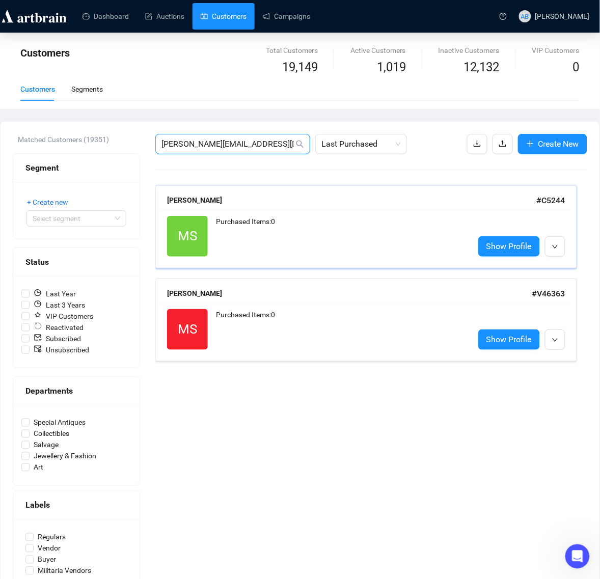
type input "[PERSON_NAME][EMAIL_ADDRESS][DOMAIN_NAME]"
click at [288, 206] on div "[PERSON_NAME]" at bounding box center [352, 199] width 370 height 11
click at [297, 322] on div "Purchased Items: 0" at bounding box center [341, 329] width 250 height 41
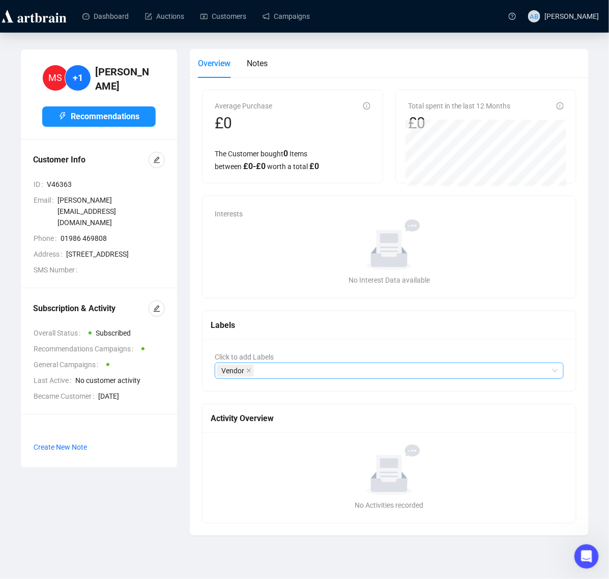
click at [304, 370] on div "Vendor" at bounding box center [384, 371] width 334 height 14
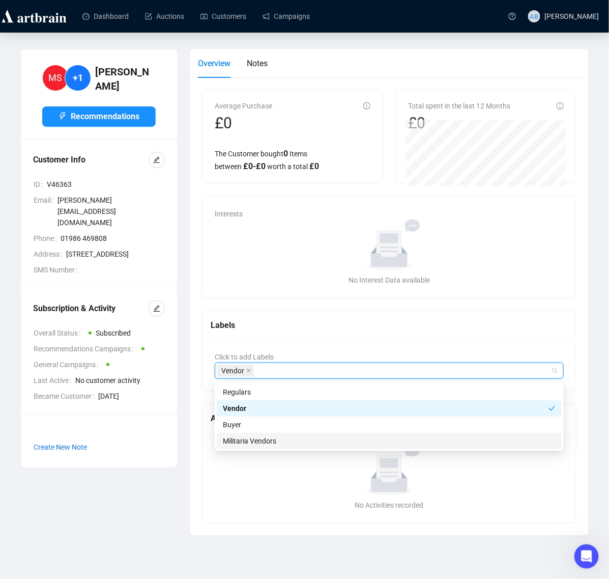
click at [273, 441] on div "Militaria Vendors" at bounding box center [389, 440] width 333 height 11
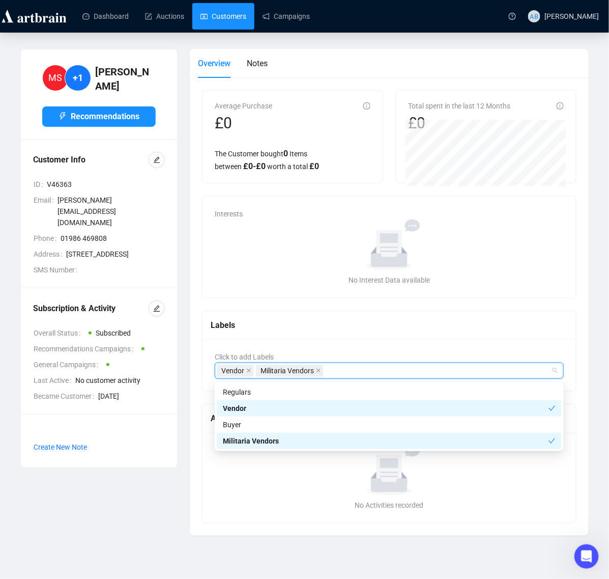
click at [238, 15] on link "Customers" at bounding box center [224, 16] width 46 height 26
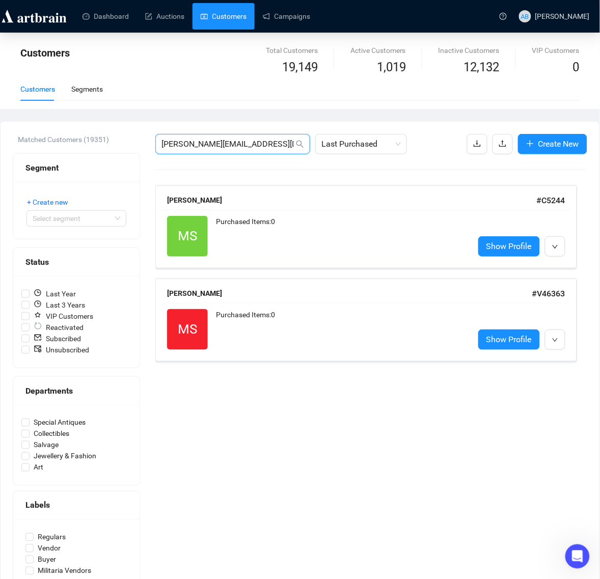
drag, startPoint x: 248, startPoint y: 147, endPoint x: 50, endPoint y: 133, distance: 198.5
click at [50, 133] on div "Matched Customers (19351) Segment + Create new Select segment Status Last Year …" at bounding box center [300, 366] width 599 height 488
paste input "[EMAIL_ADDRESS]"
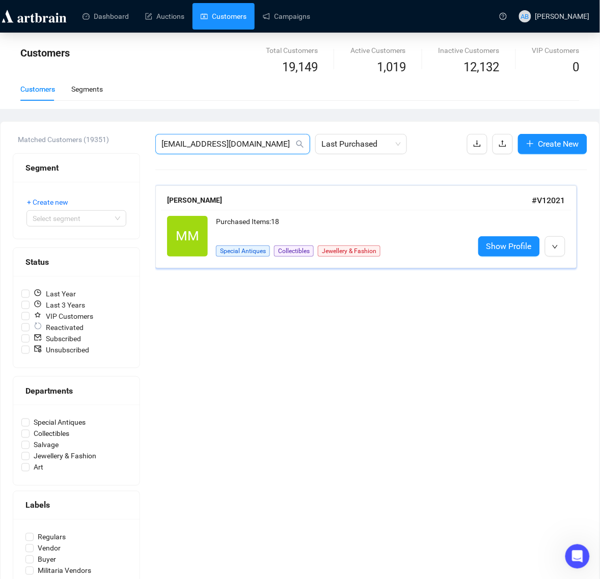
type input "[EMAIL_ADDRESS][DOMAIN_NAME]"
click at [245, 213] on div "MM Reactivated Purchased Items: 18 Special Antiques Collectibles Jewellery & Fa…" at bounding box center [366, 236] width 410 height 53
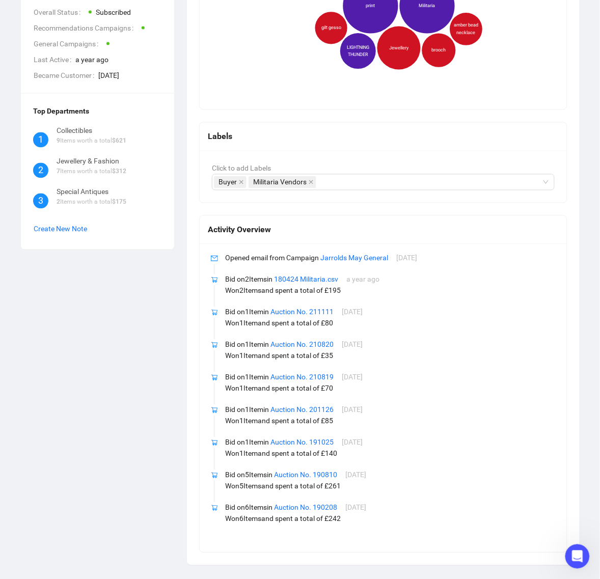
scroll to position [306, 0]
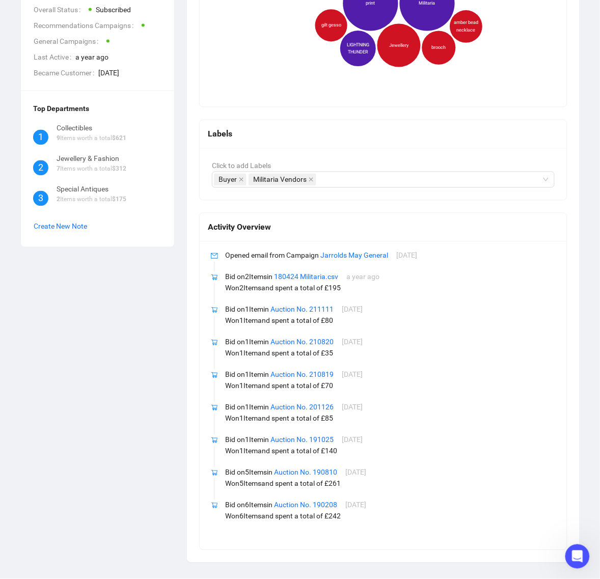
drag, startPoint x: 108, startPoint y: 350, endPoint x: 125, endPoint y: 343, distance: 18.9
click at [108, 350] on div "MM [PERSON_NAME] Recommendations Customer Info ID V12021 Email [EMAIL_ADDRESS][…" at bounding box center [97, 153] width 166 height 820
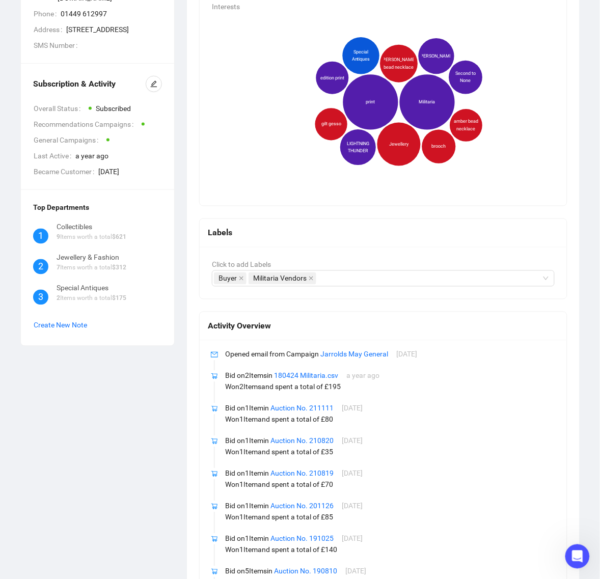
scroll to position [0, 0]
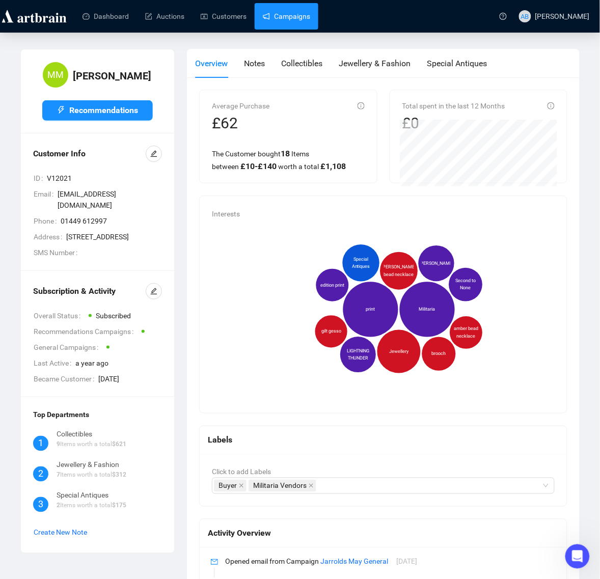
click at [278, 23] on link "Campaigns" at bounding box center [286, 16] width 47 height 26
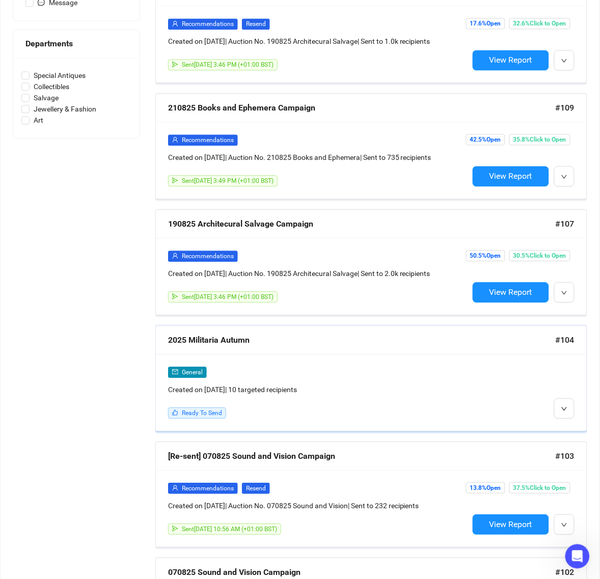
scroll to position [445, 0]
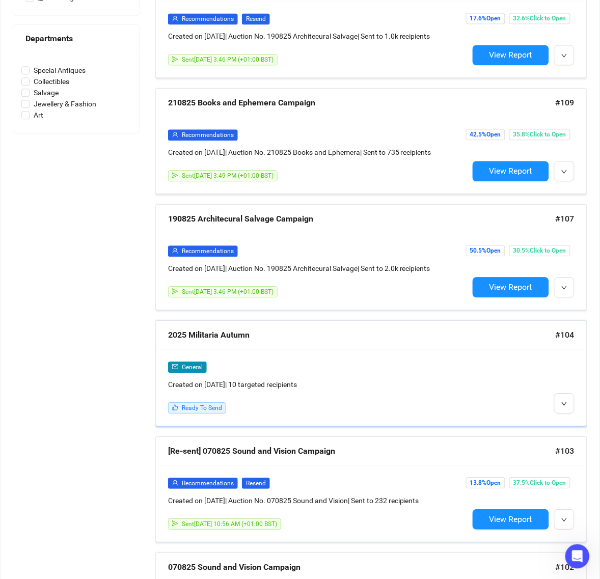
click at [275, 355] on div "General Created on [DATE] | 10 targeted recipients Ready To Send" at bounding box center [371, 387] width 431 height 77
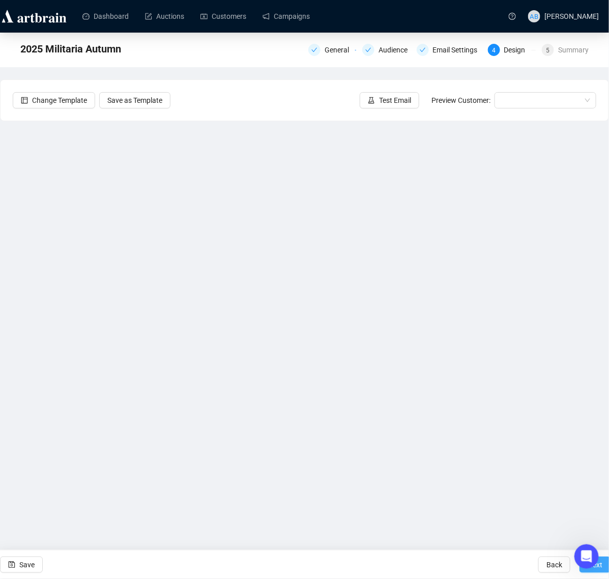
click at [488, 442] on button "Next" at bounding box center [595, 564] width 31 height 16
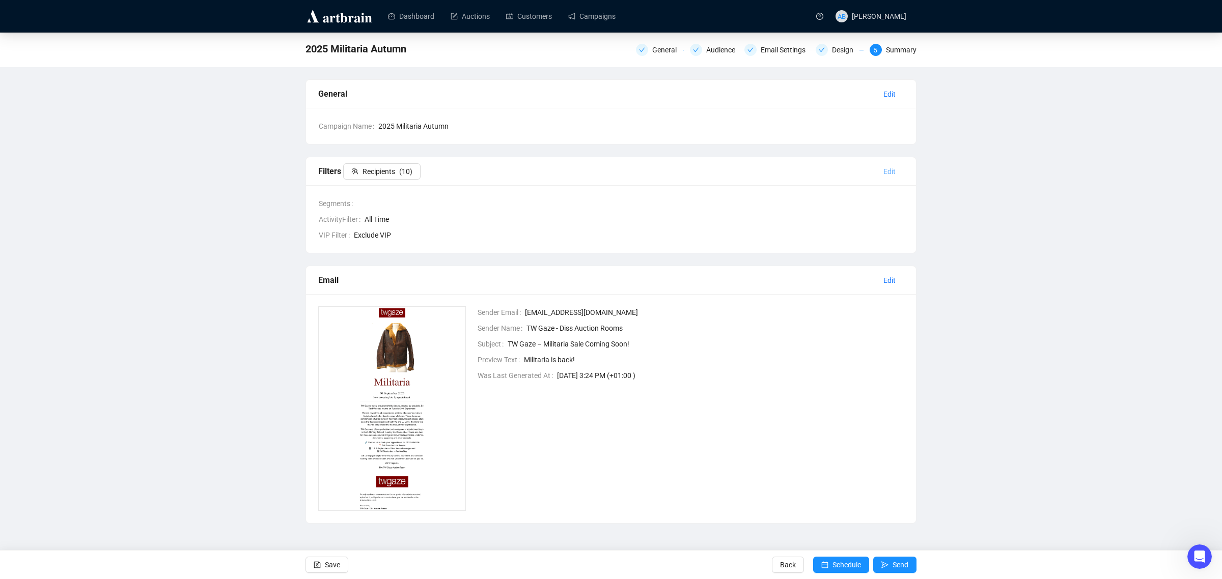
click at [488, 166] on span "Edit" at bounding box center [889, 171] width 12 height 11
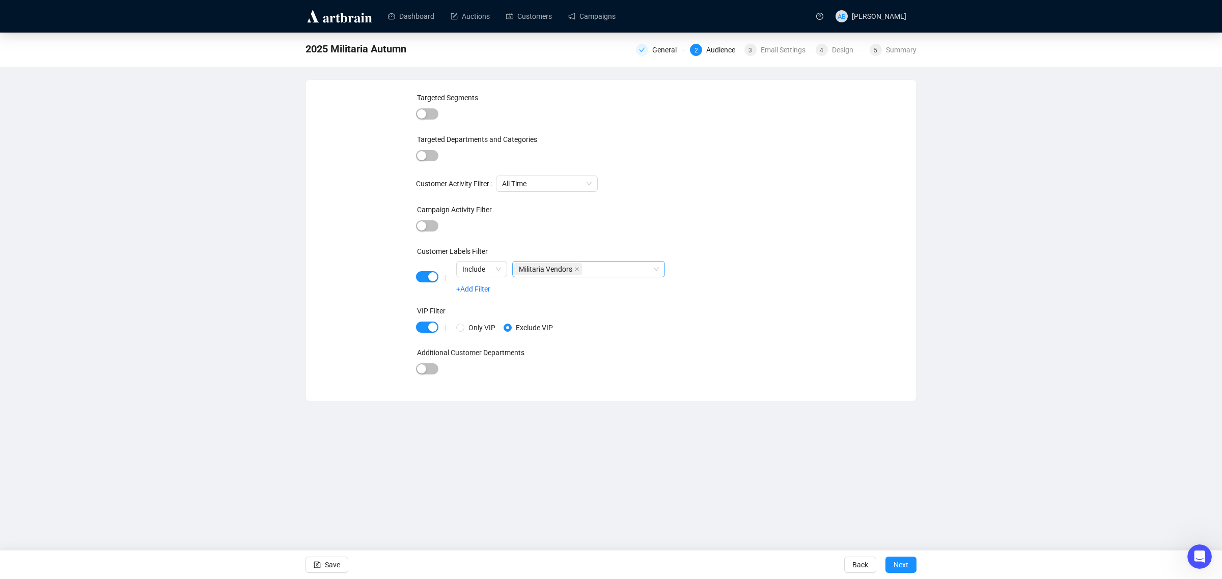
click at [488, 266] on div "Militaria Vendors" at bounding box center [583, 269] width 138 height 14
click at [488, 442] on span "Next" at bounding box center [901, 565] width 15 height 29
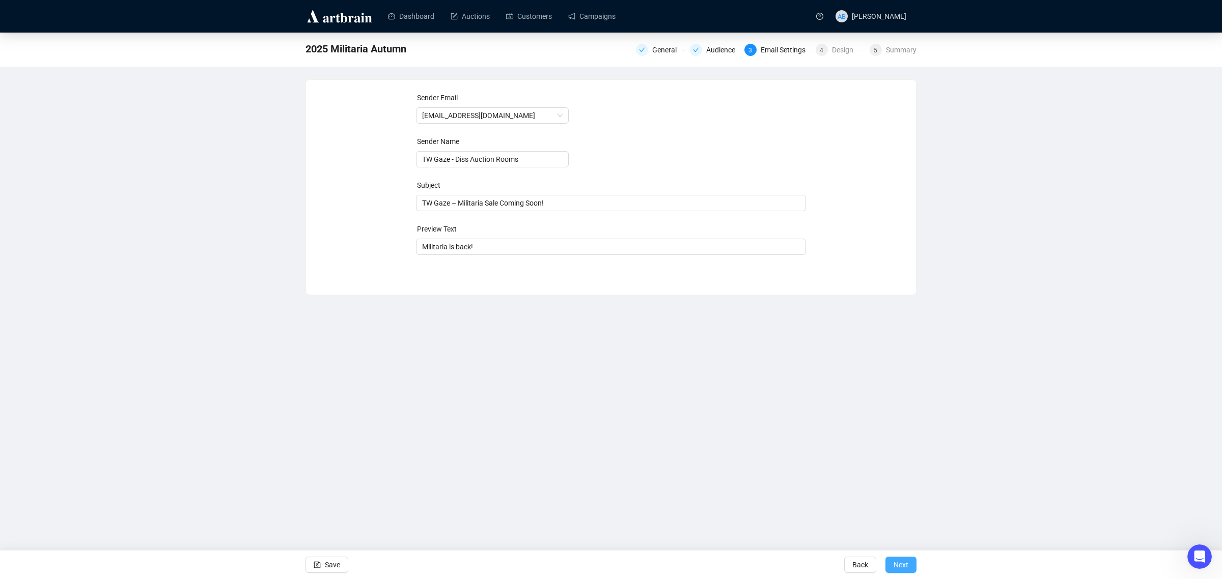
click at [488, 442] on button "Next" at bounding box center [900, 565] width 31 height 16
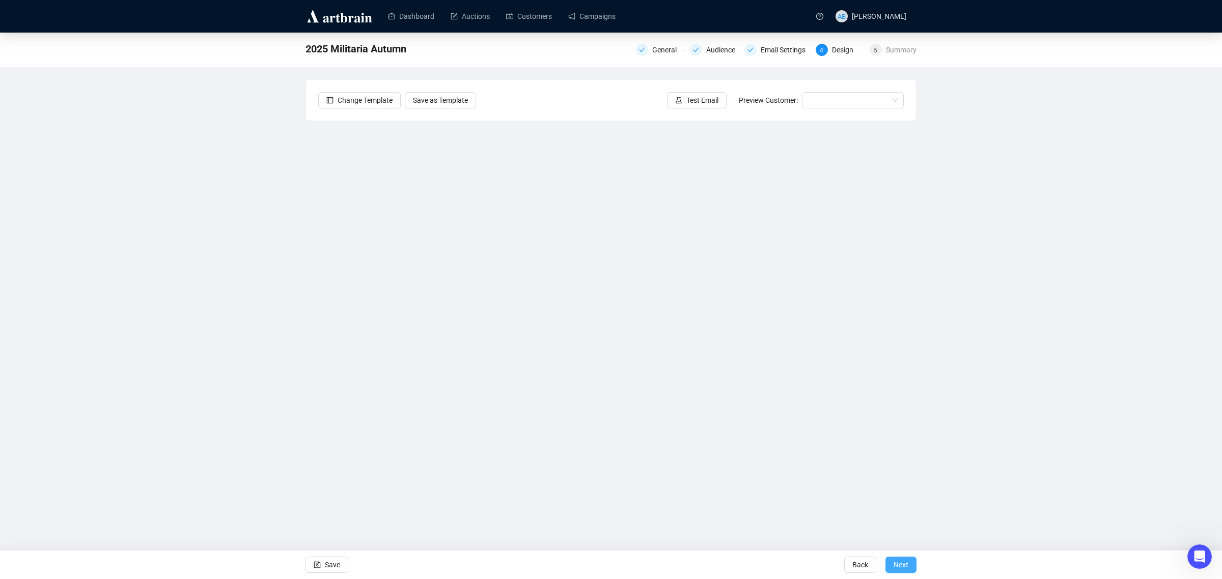
click at [488, 442] on span "Next" at bounding box center [901, 565] width 15 height 29
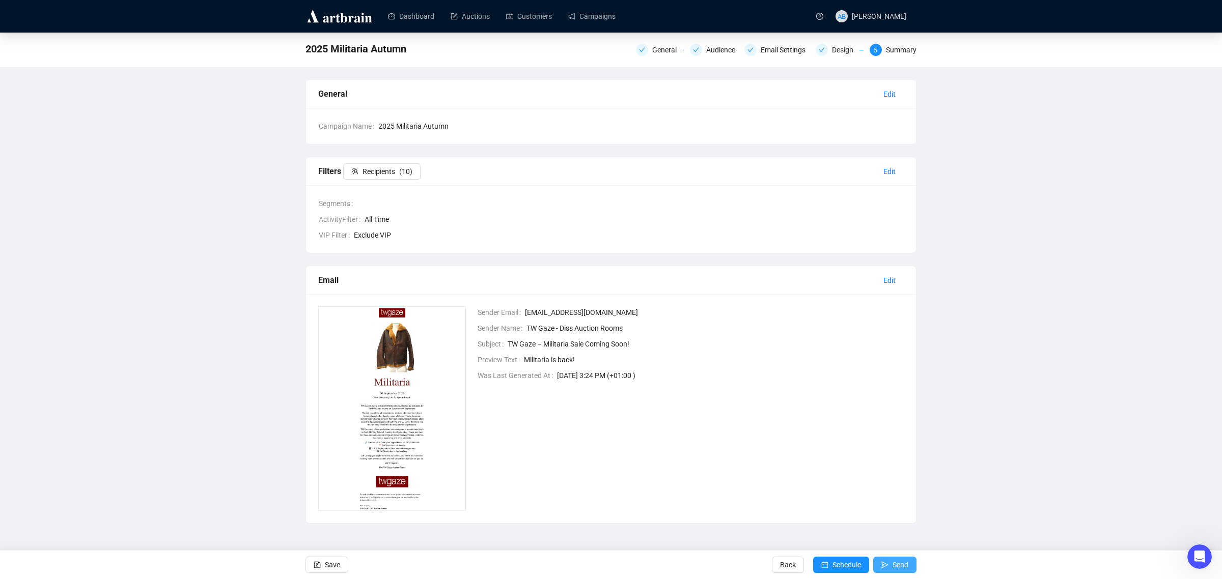
click at [488, 442] on span "Send" at bounding box center [900, 565] width 16 height 29
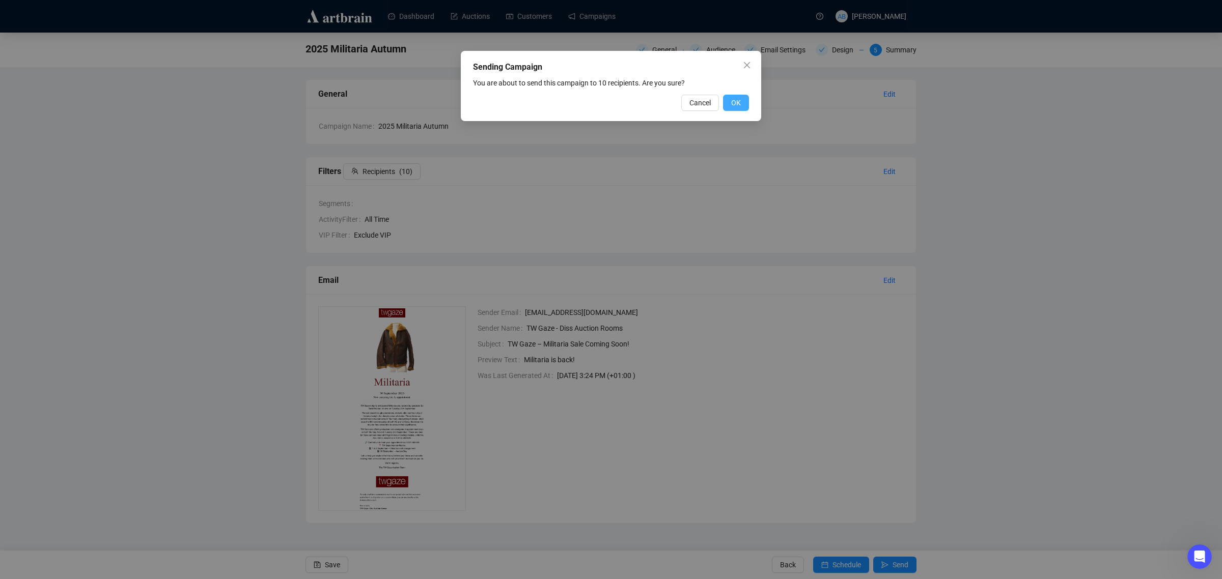
click at [488, 100] on span "OK" at bounding box center [736, 102] width 10 height 11
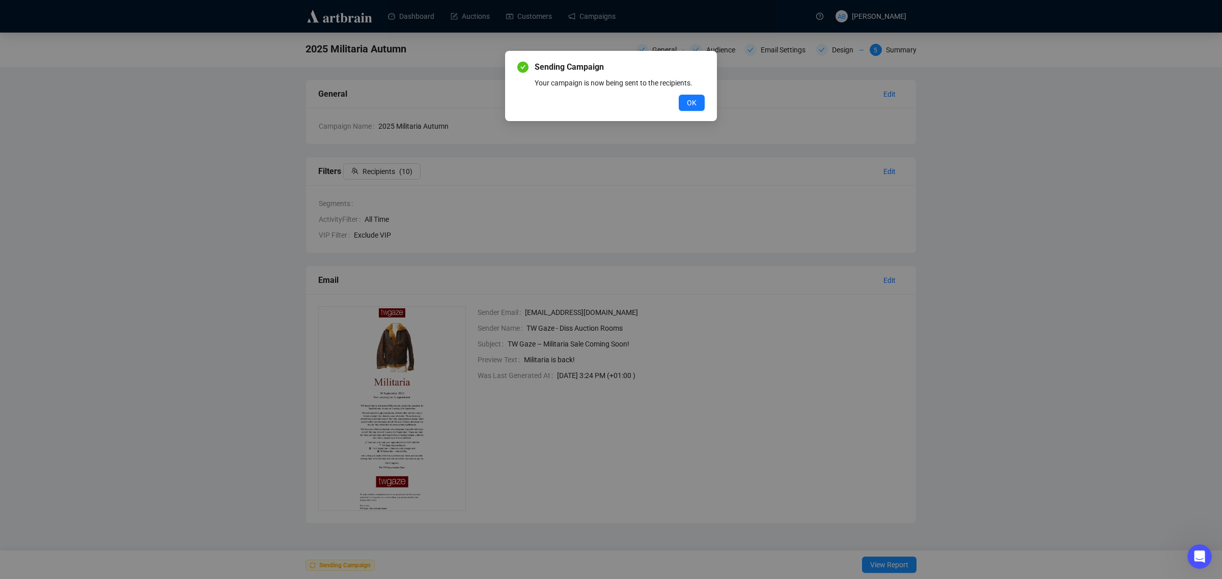
click at [488, 98] on span "OK" at bounding box center [692, 102] width 10 height 11
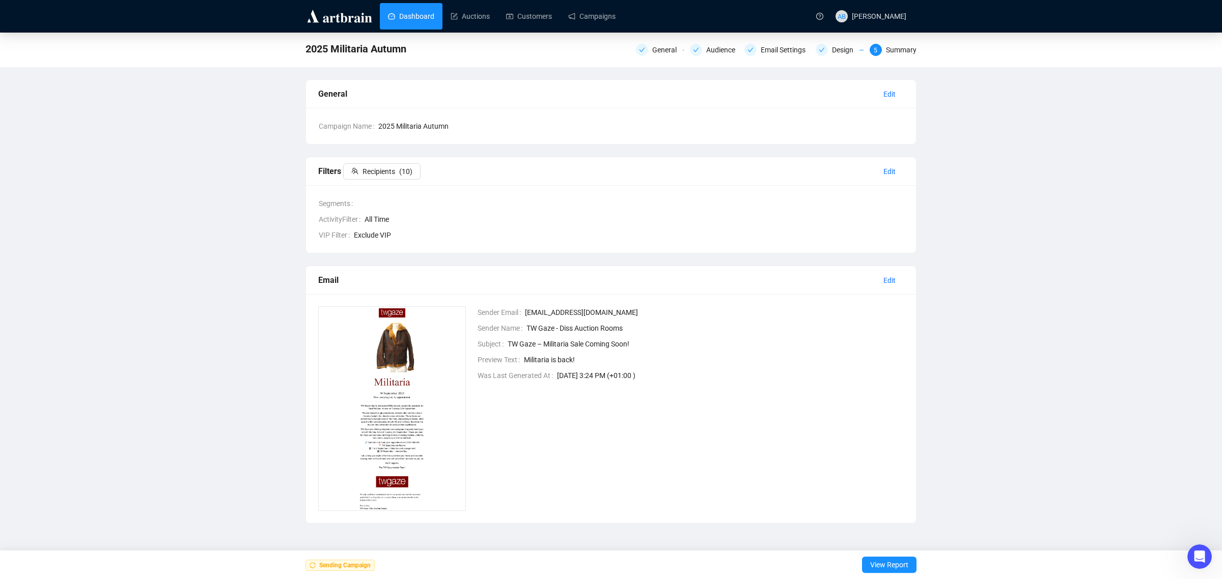
drag, startPoint x: 433, startPoint y: 16, endPoint x: 436, endPoint y: 22, distance: 6.4
click at [433, 16] on link "Dashboard" at bounding box center [411, 16] width 46 height 26
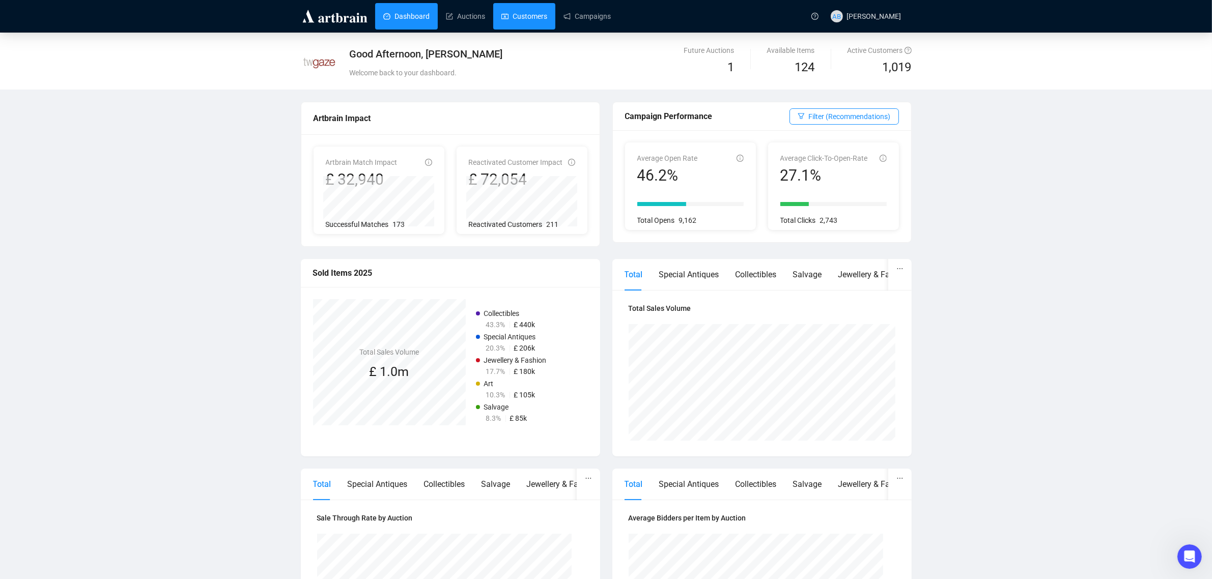
click at [488, 11] on link "Customers" at bounding box center [524, 16] width 46 height 26
